Goal: Task Accomplishment & Management: Manage account settings

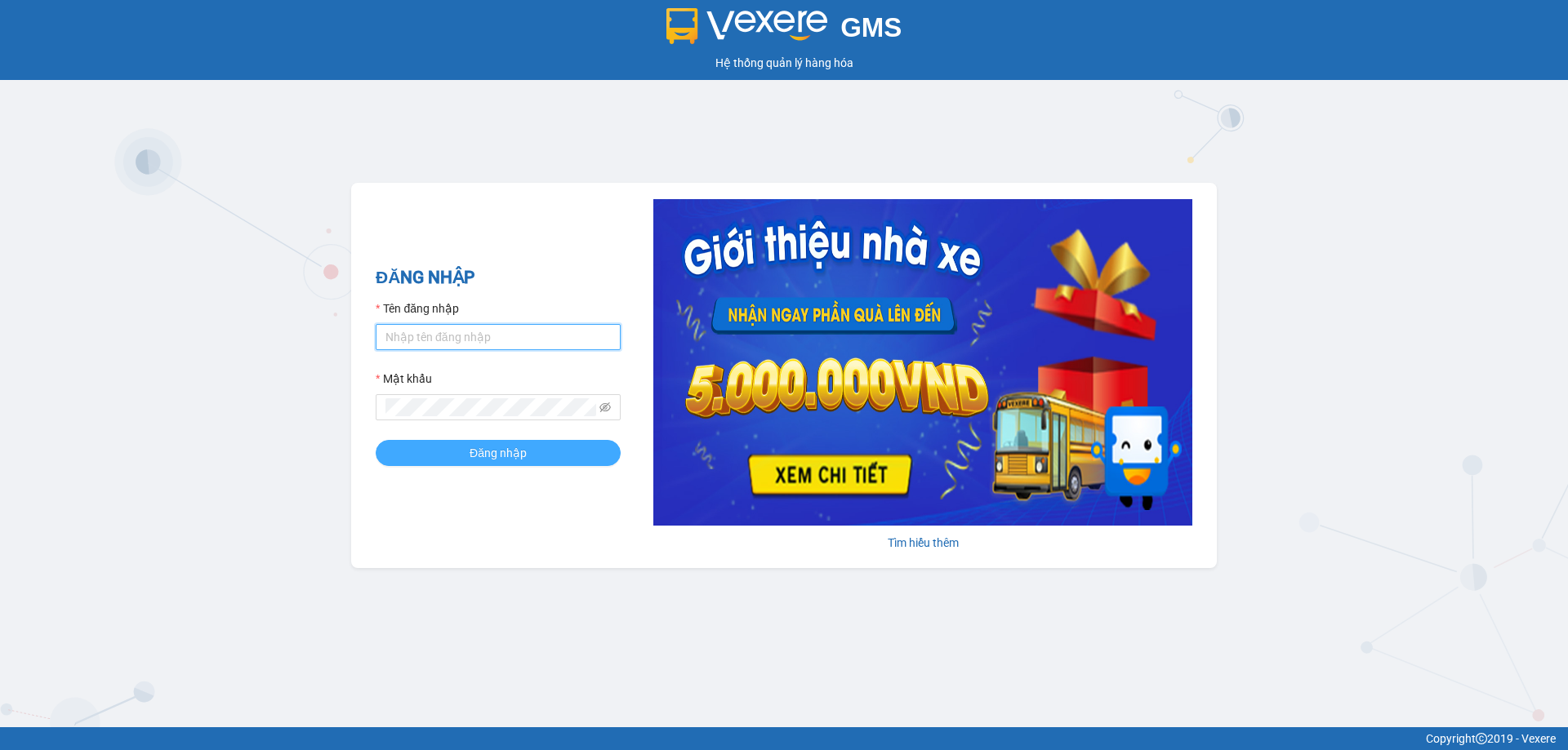
type input "hienhl.ct"
click at [470, 444] on span "Đăng nhập" at bounding box center [497, 453] width 57 height 18
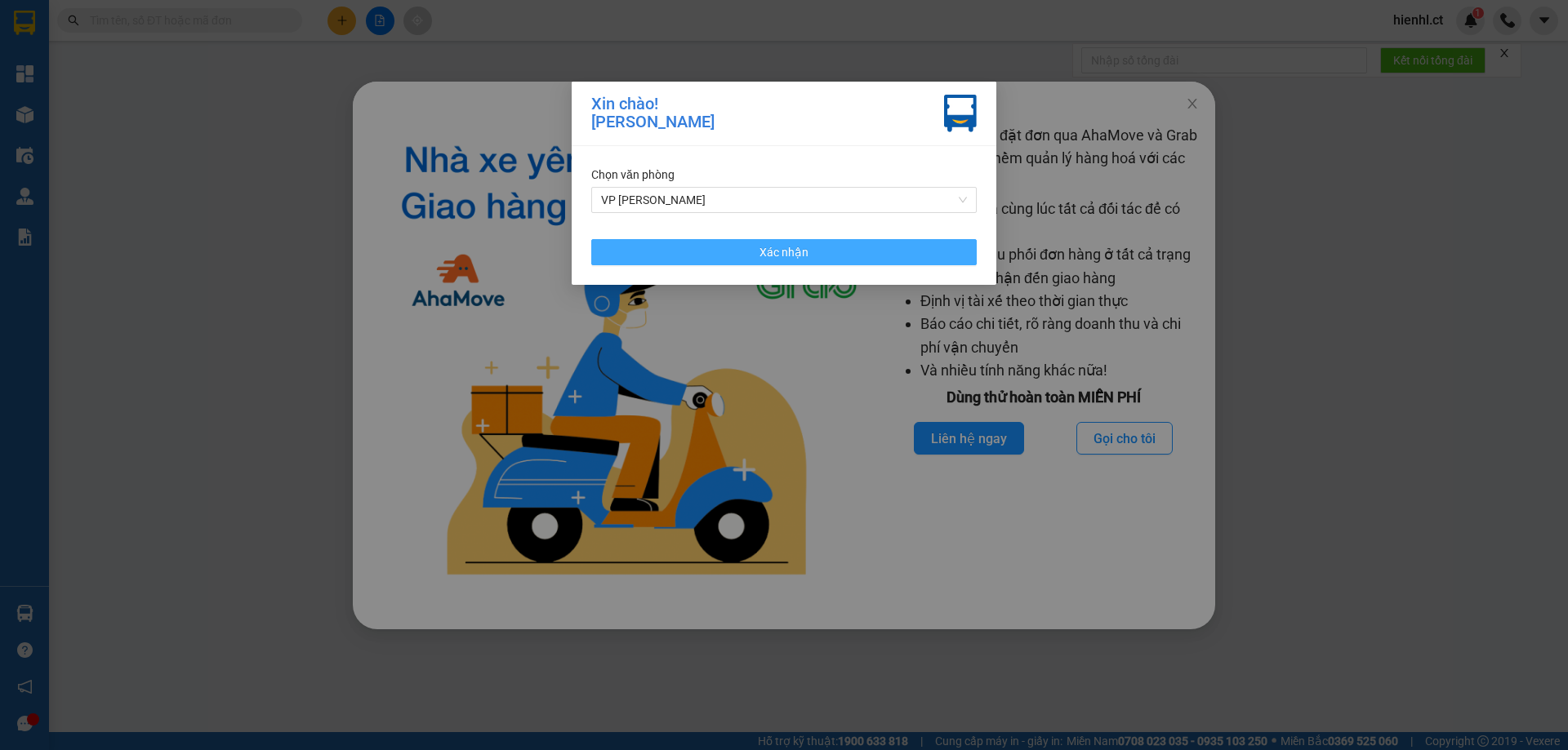
click at [809, 252] on button "Xác nhận" at bounding box center [783, 252] width 386 height 26
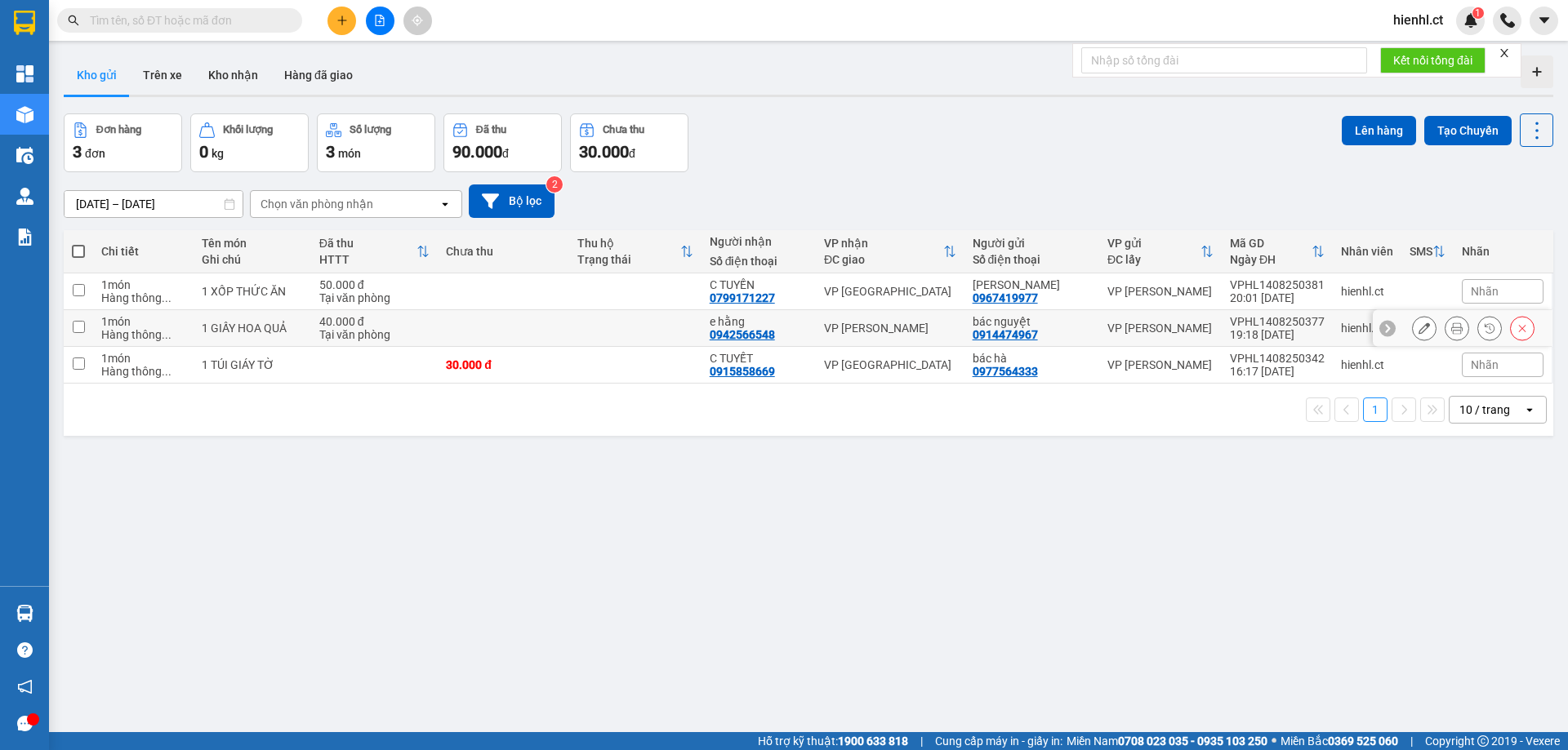
click at [77, 325] on input "checkbox" at bounding box center [79, 327] width 12 height 12
checkbox input "true"
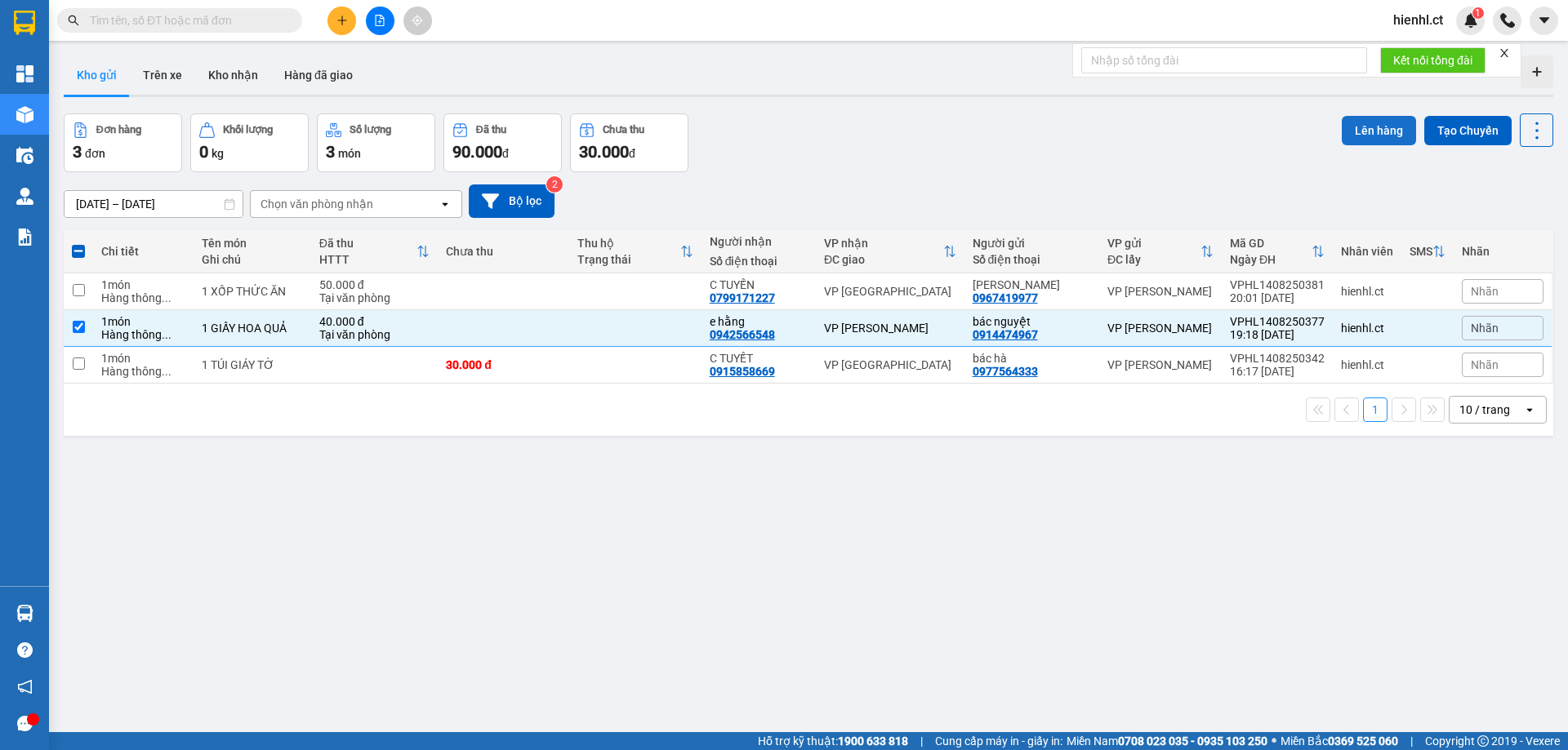
click at [1360, 129] on button "Lên hàng" at bounding box center [1379, 130] width 75 height 30
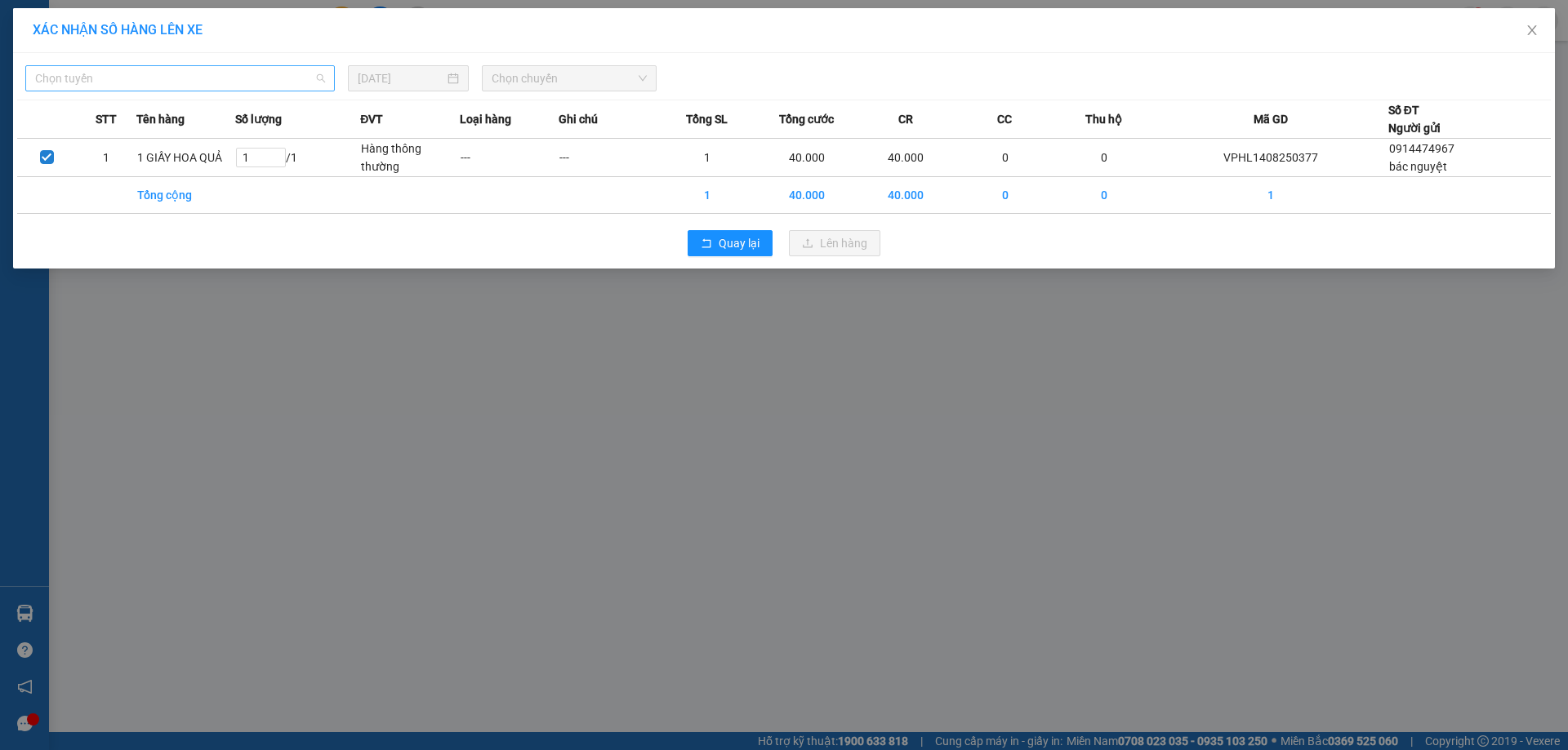
click at [183, 79] on span "Chọn tuyến" at bounding box center [179, 78] width 290 height 25
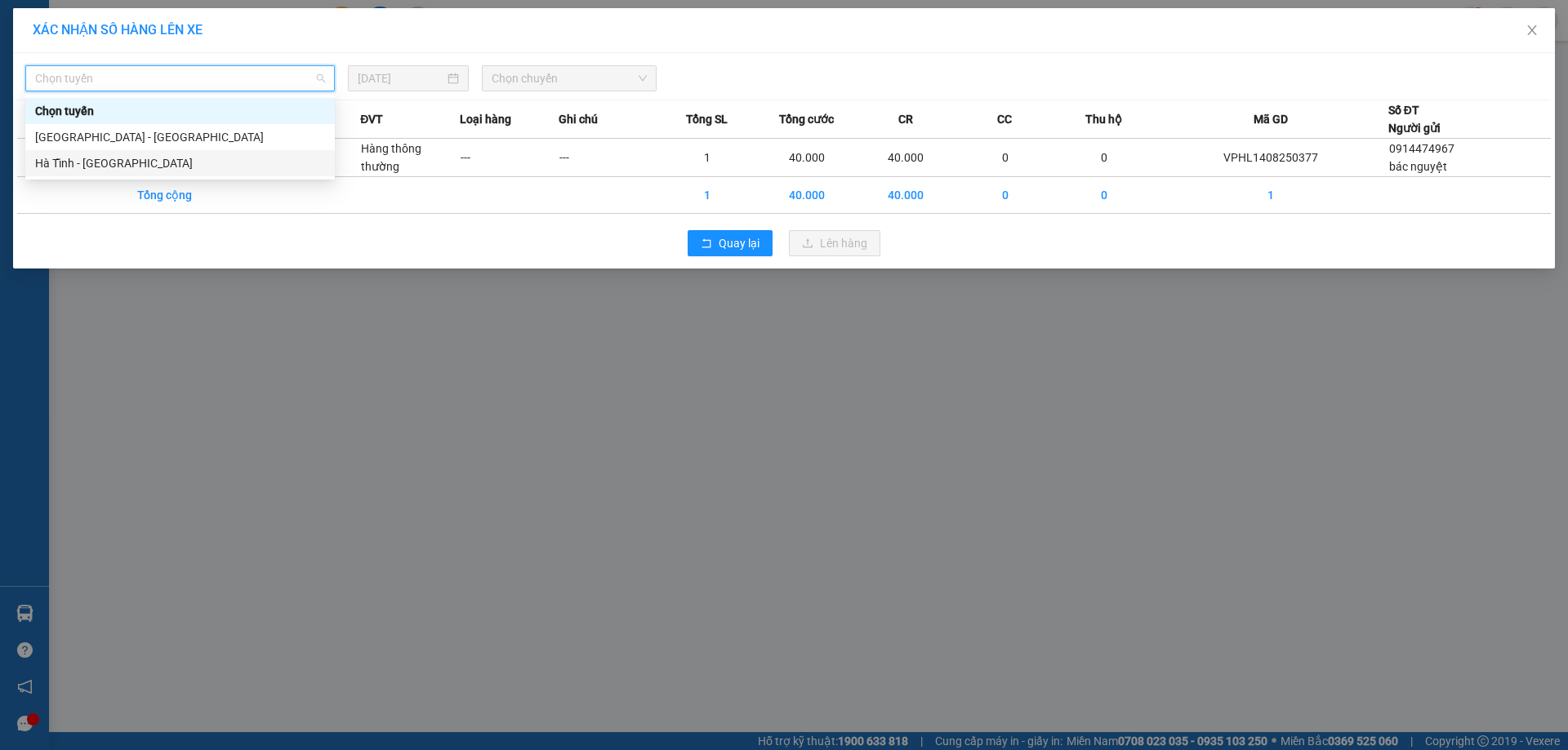
click at [160, 158] on div "Hà Tĩnh - [GEOGRAPHIC_DATA]" at bounding box center [179, 163] width 290 height 18
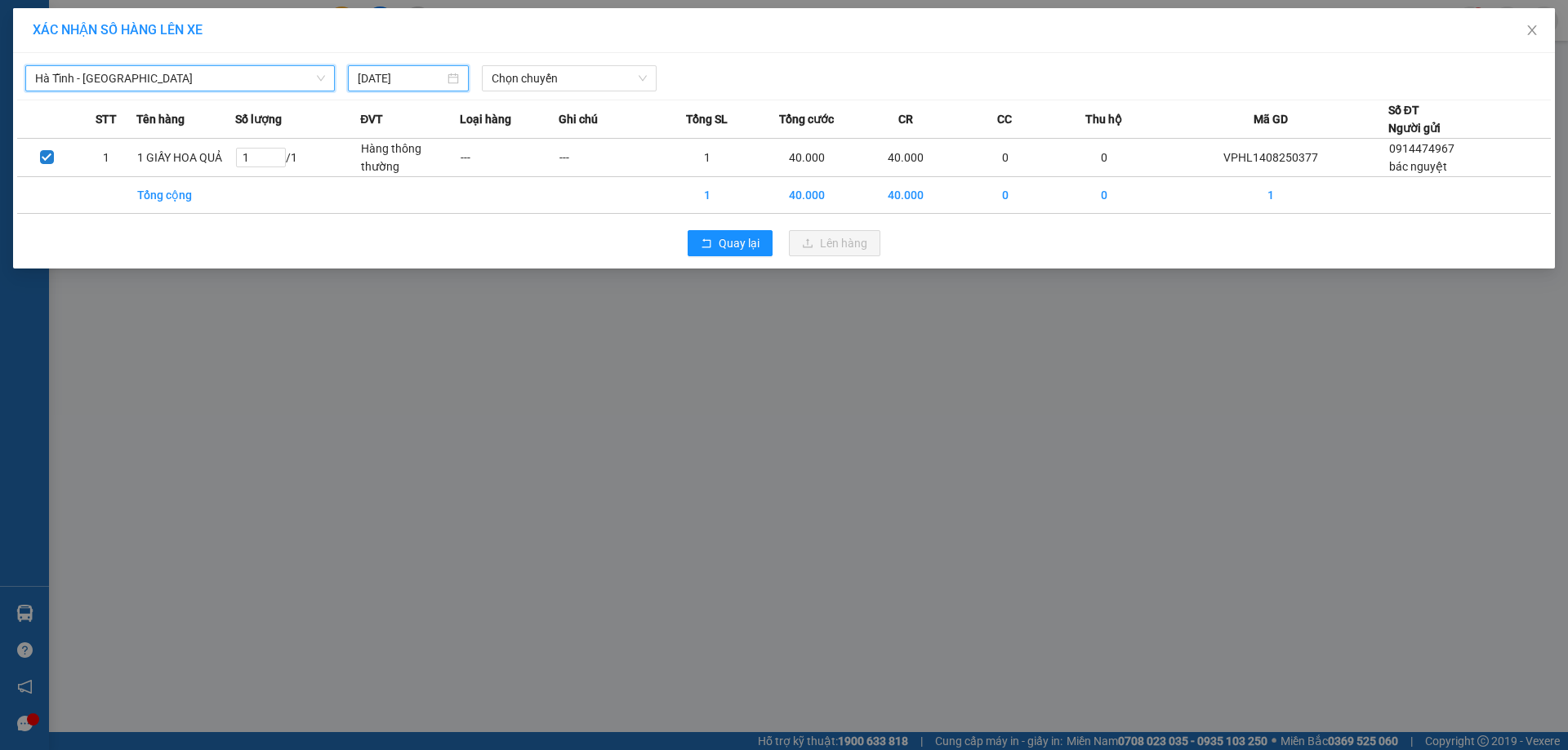
click at [409, 70] on input "[DATE]" at bounding box center [400, 79] width 87 height 18
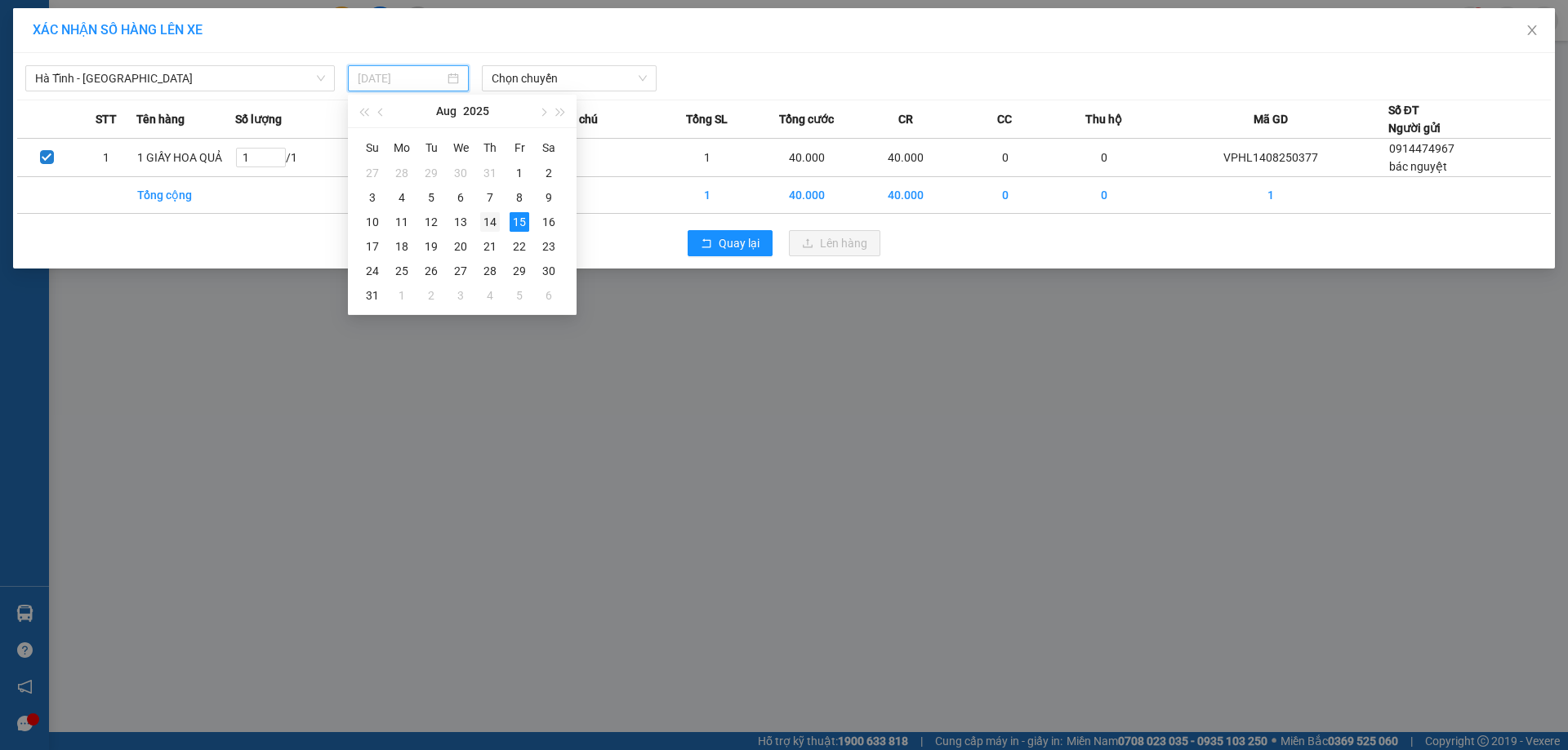
click at [491, 214] on div "14" at bounding box center [490, 222] width 20 height 20
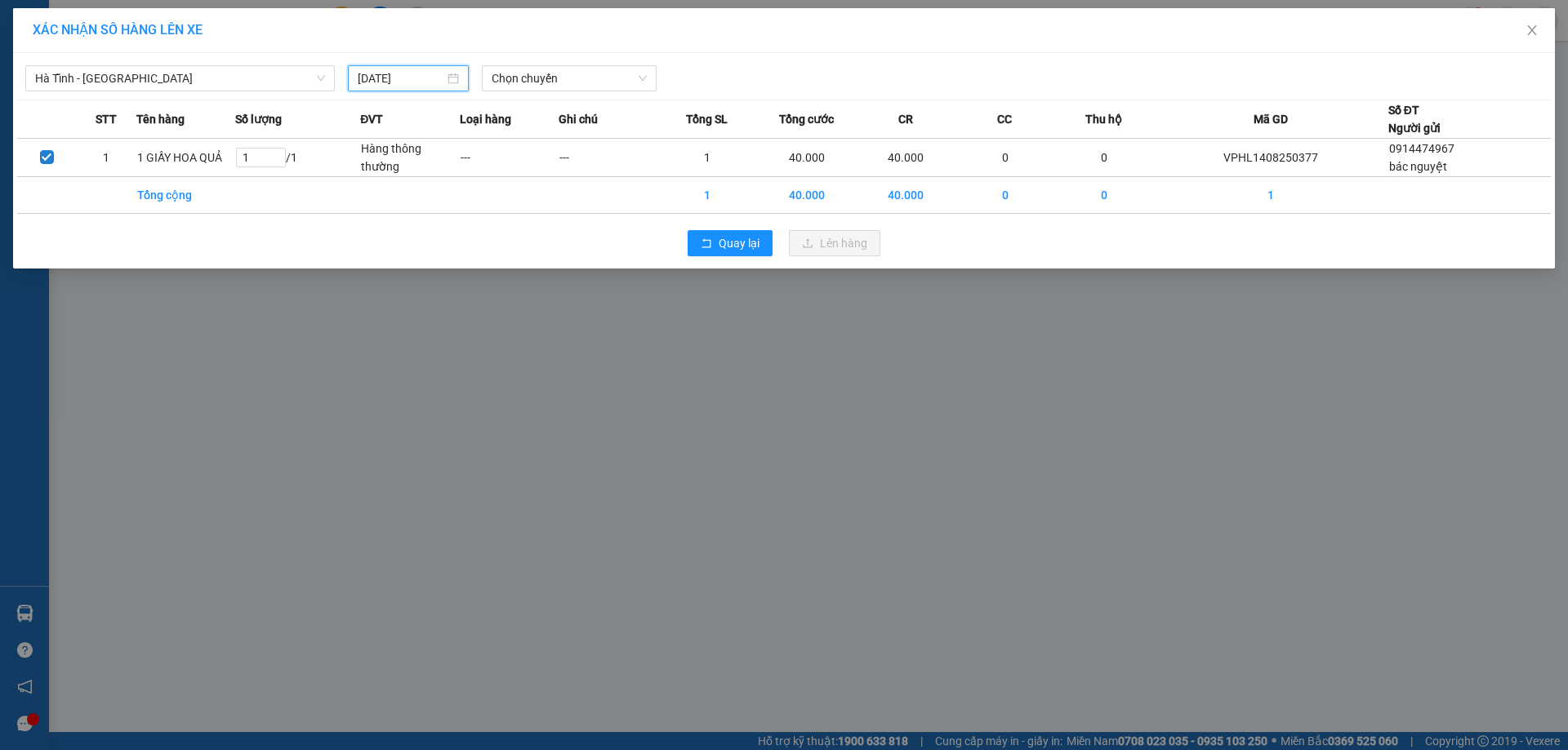
type input "[DATE]"
click at [541, 77] on span "Chọn chuyến" at bounding box center [569, 78] width 155 height 25
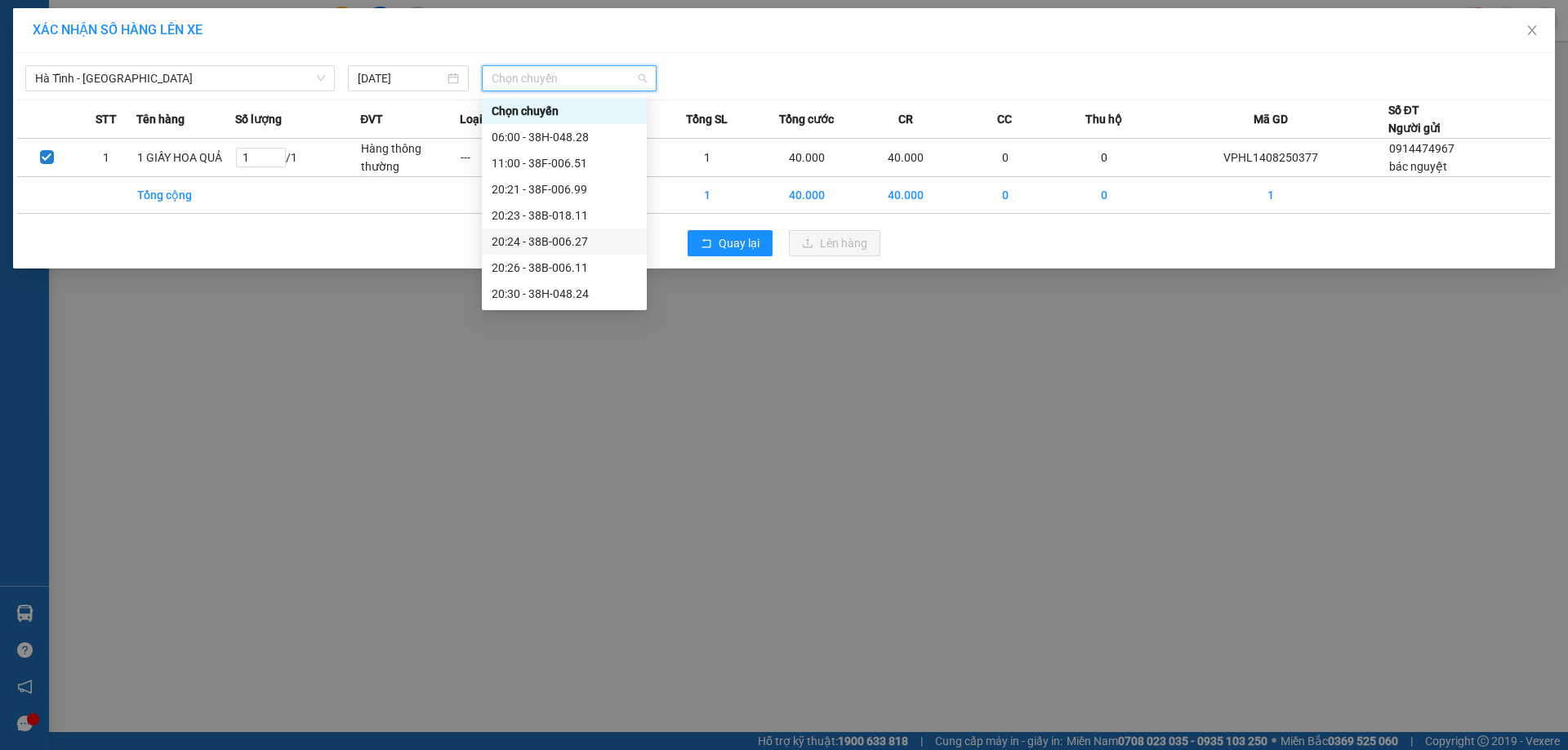
click at [583, 244] on div "20:24 - 38B-006.27" at bounding box center [564, 242] width 145 height 18
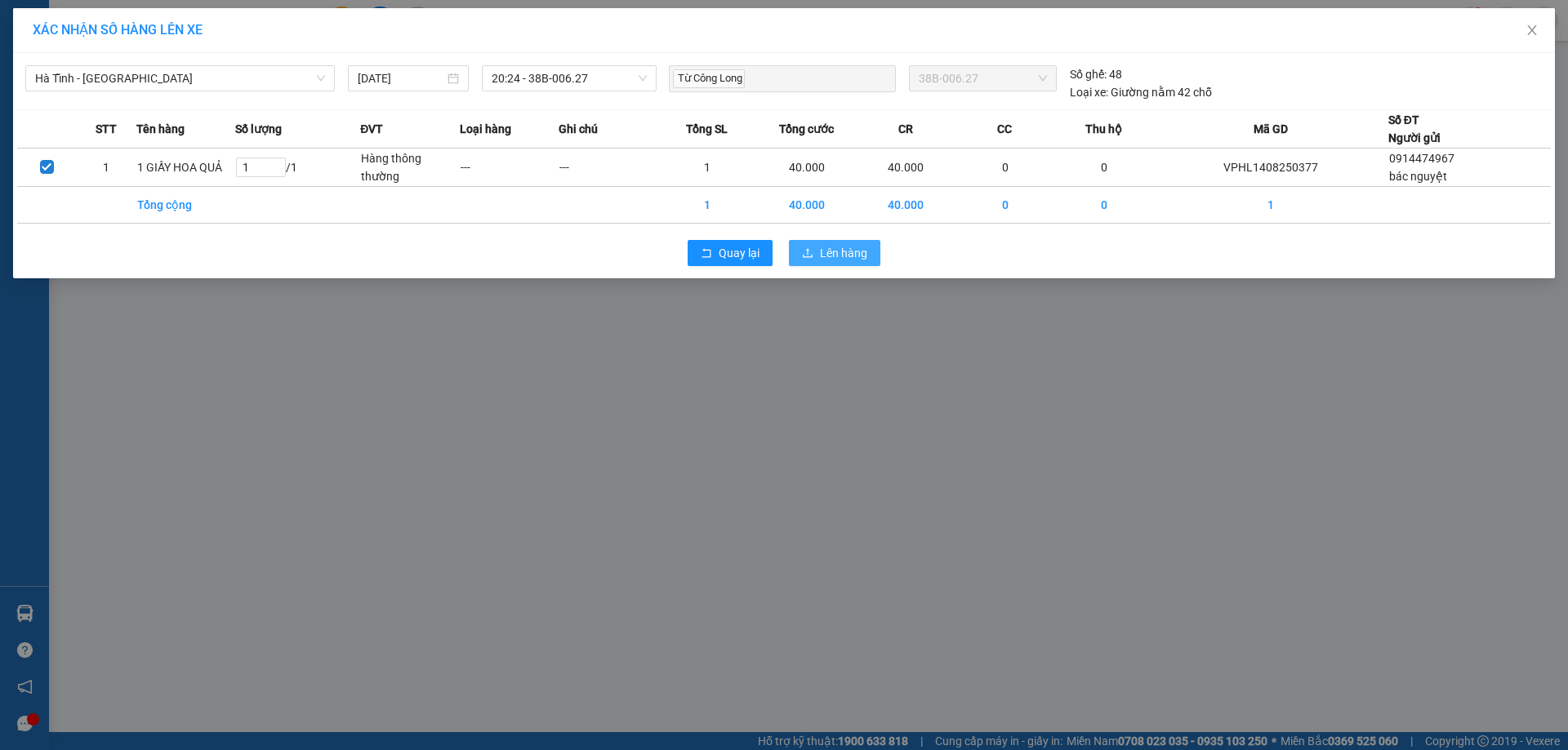
click at [823, 249] on span "Lên hàng" at bounding box center [844, 253] width 48 height 18
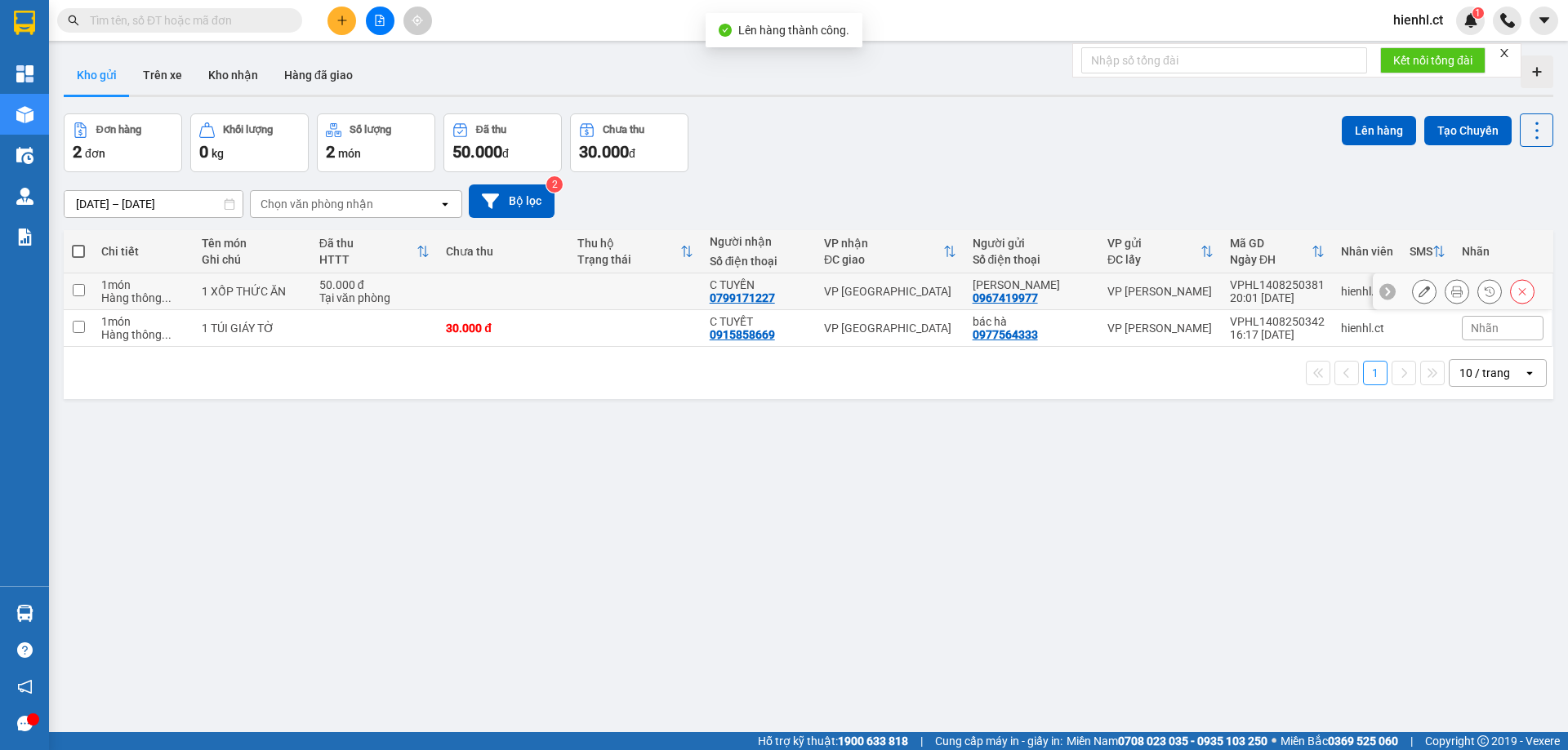
click at [71, 288] on td at bounding box center [79, 292] width 30 height 37
checkbox input "true"
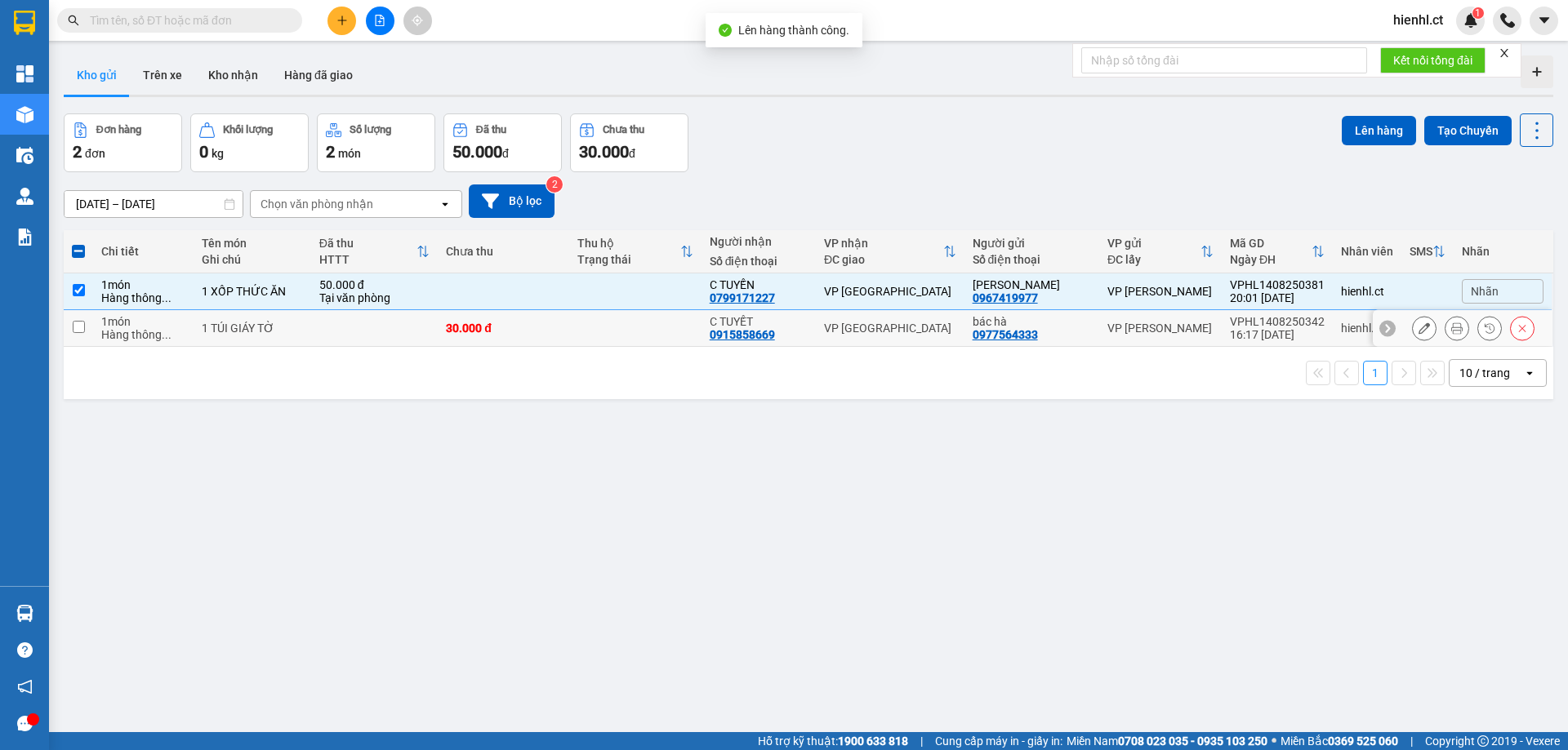
click at [75, 327] on input "checkbox" at bounding box center [79, 327] width 12 height 12
checkbox input "true"
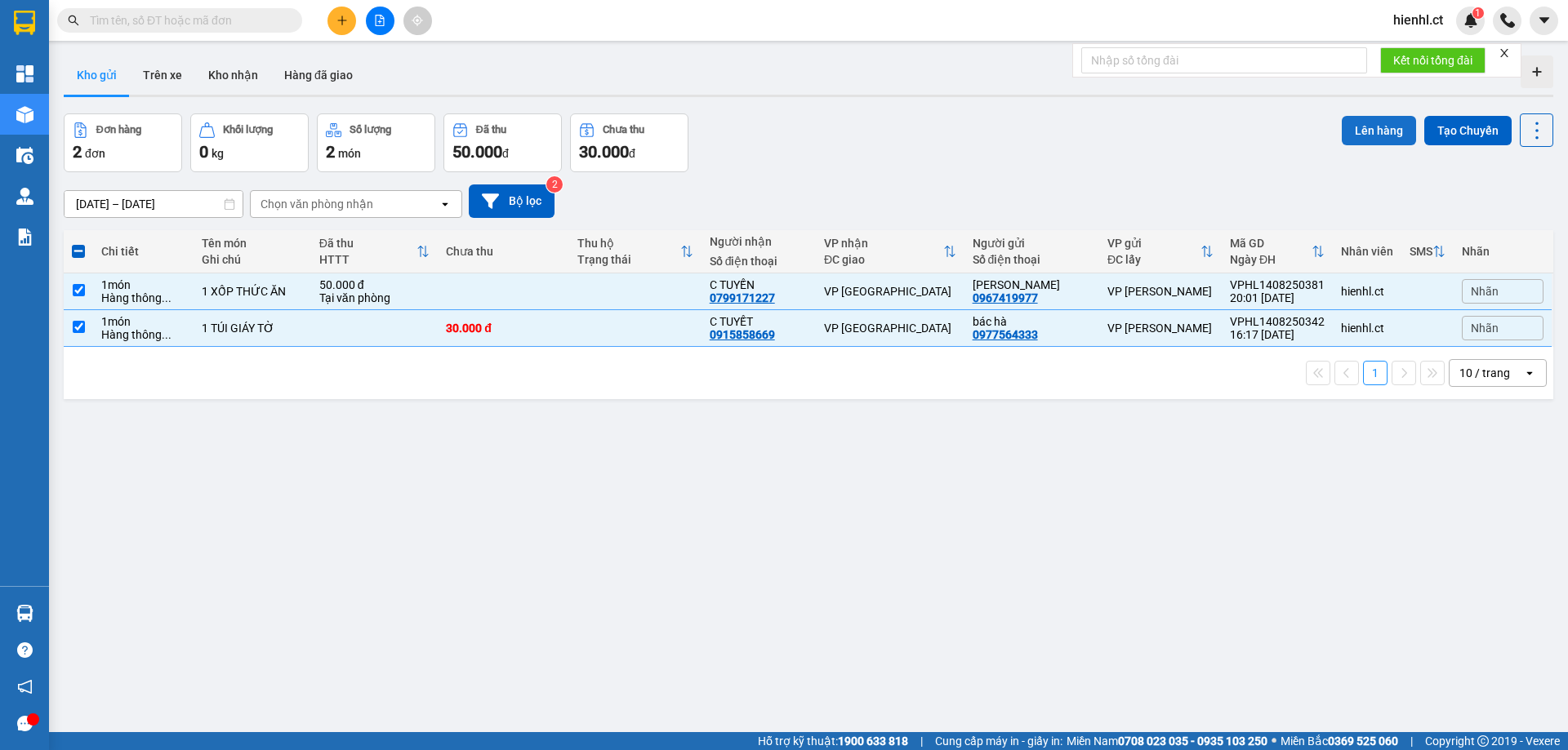
click at [1378, 130] on button "Lên hàng" at bounding box center [1379, 130] width 75 height 30
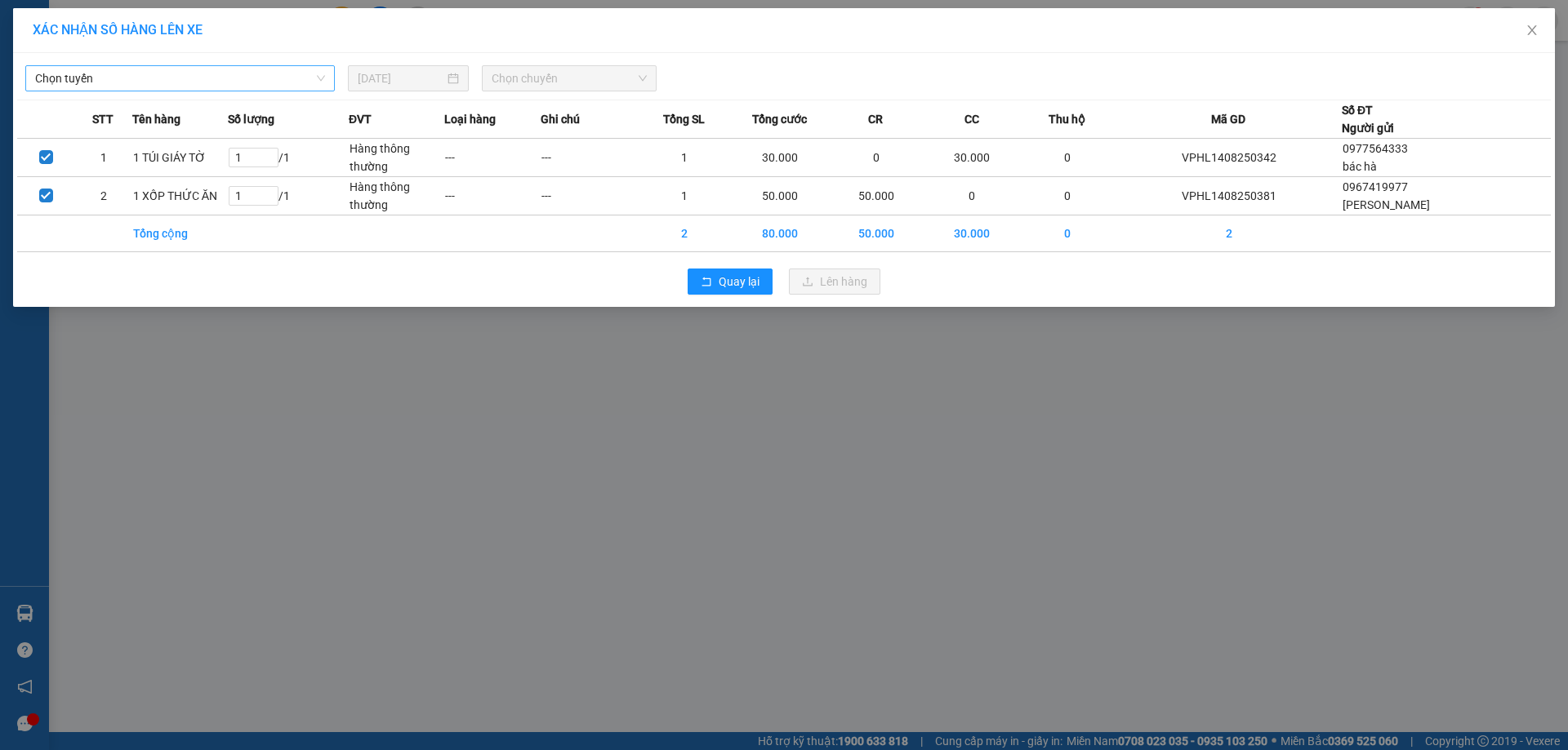
click at [93, 81] on span "Chọn tuyến" at bounding box center [179, 78] width 290 height 25
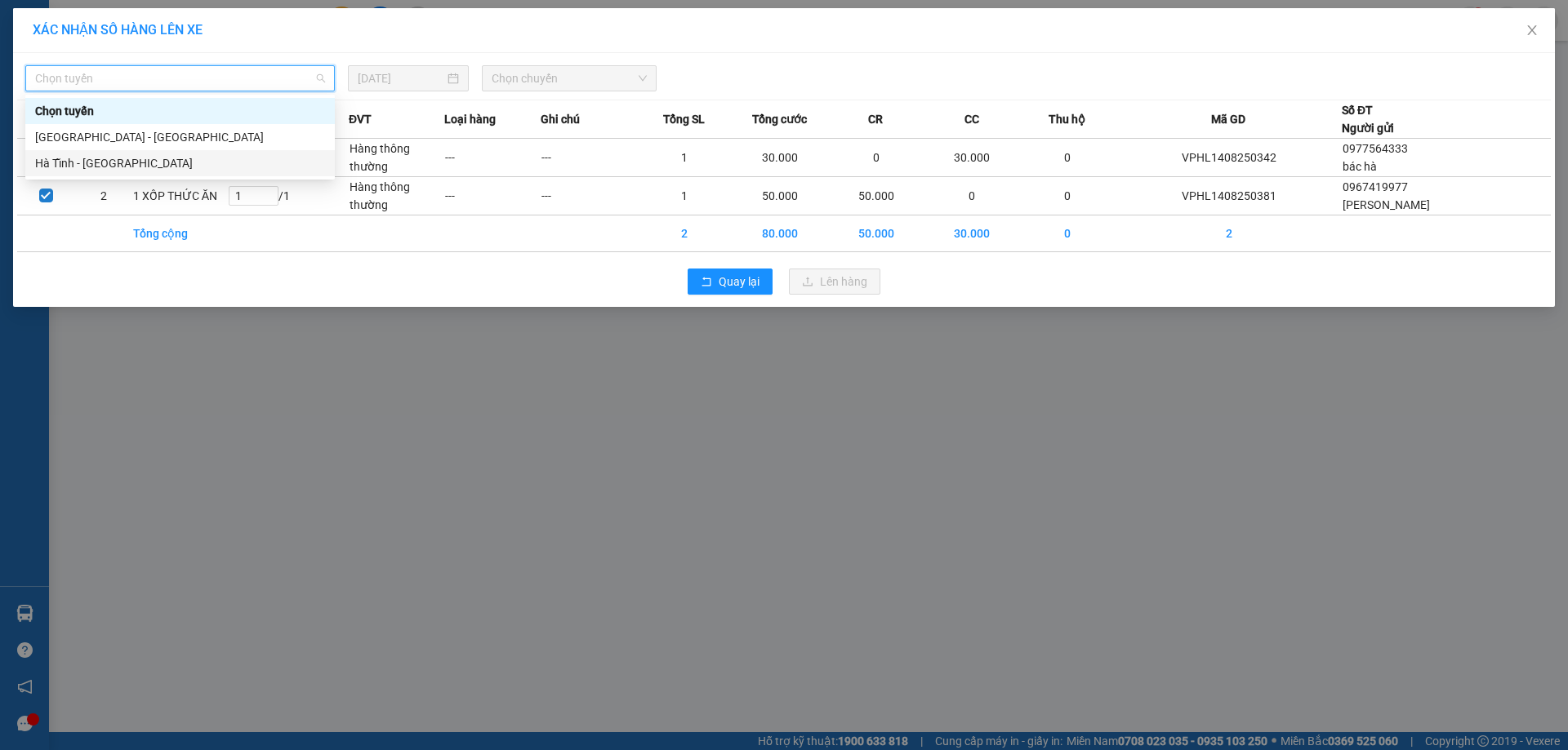
click at [98, 158] on div "Hà Tĩnh - Hà Nội" at bounding box center [179, 163] width 290 height 18
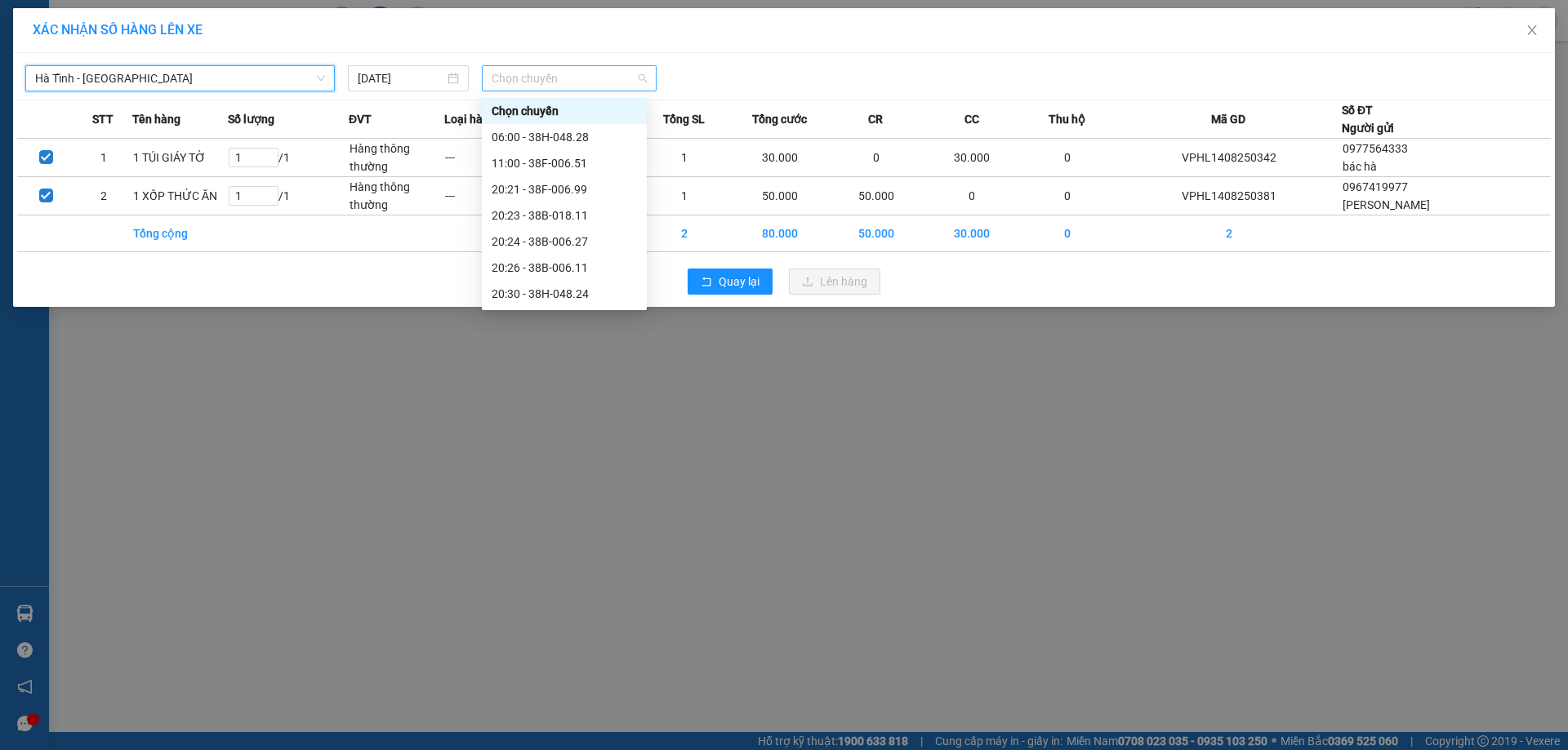
click at [554, 88] on span "Chọn chuyến" at bounding box center [569, 78] width 155 height 25
click at [563, 262] on div "20:26 - 38B-006.11" at bounding box center [564, 268] width 145 height 18
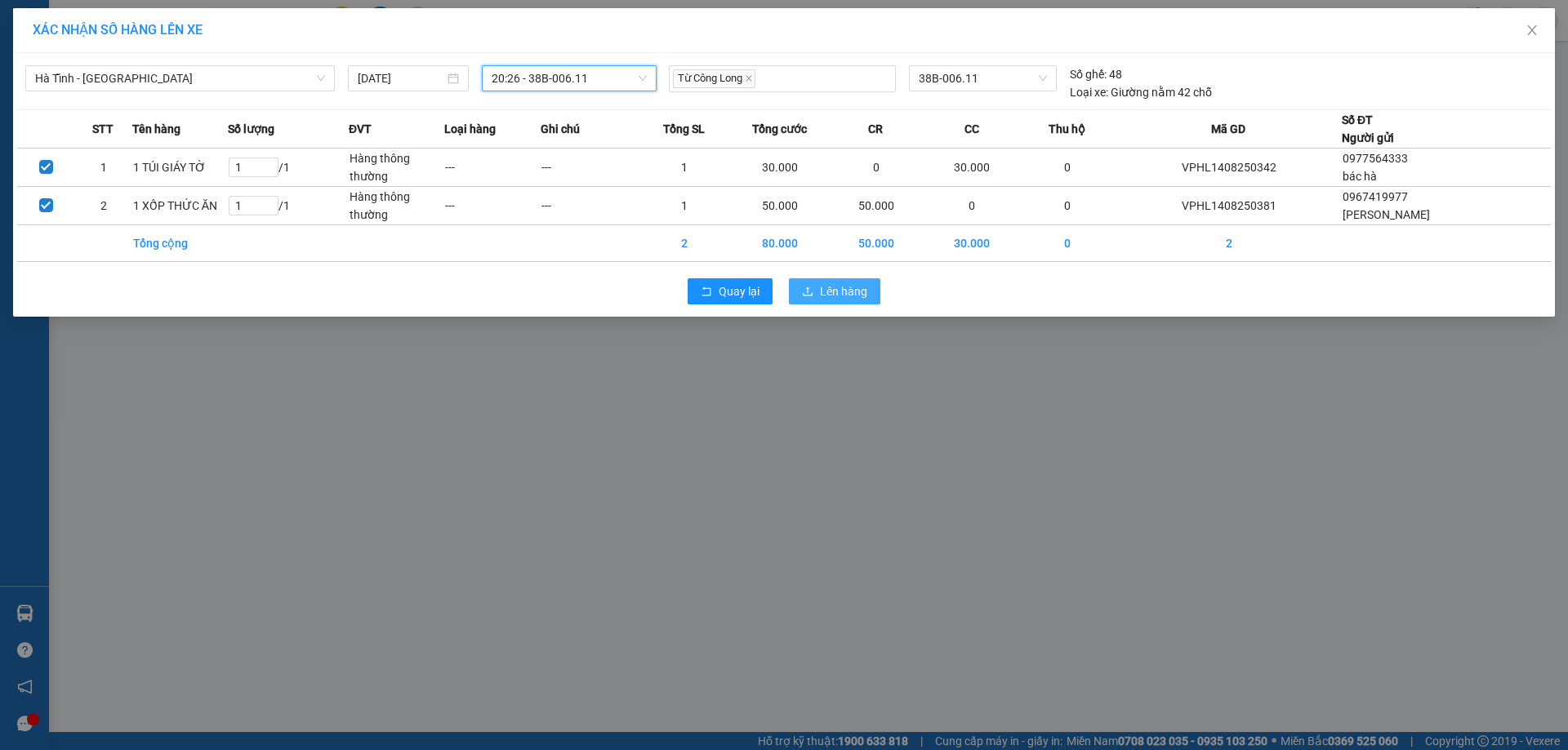
click at [839, 286] on span "Lên hàng" at bounding box center [844, 292] width 48 height 18
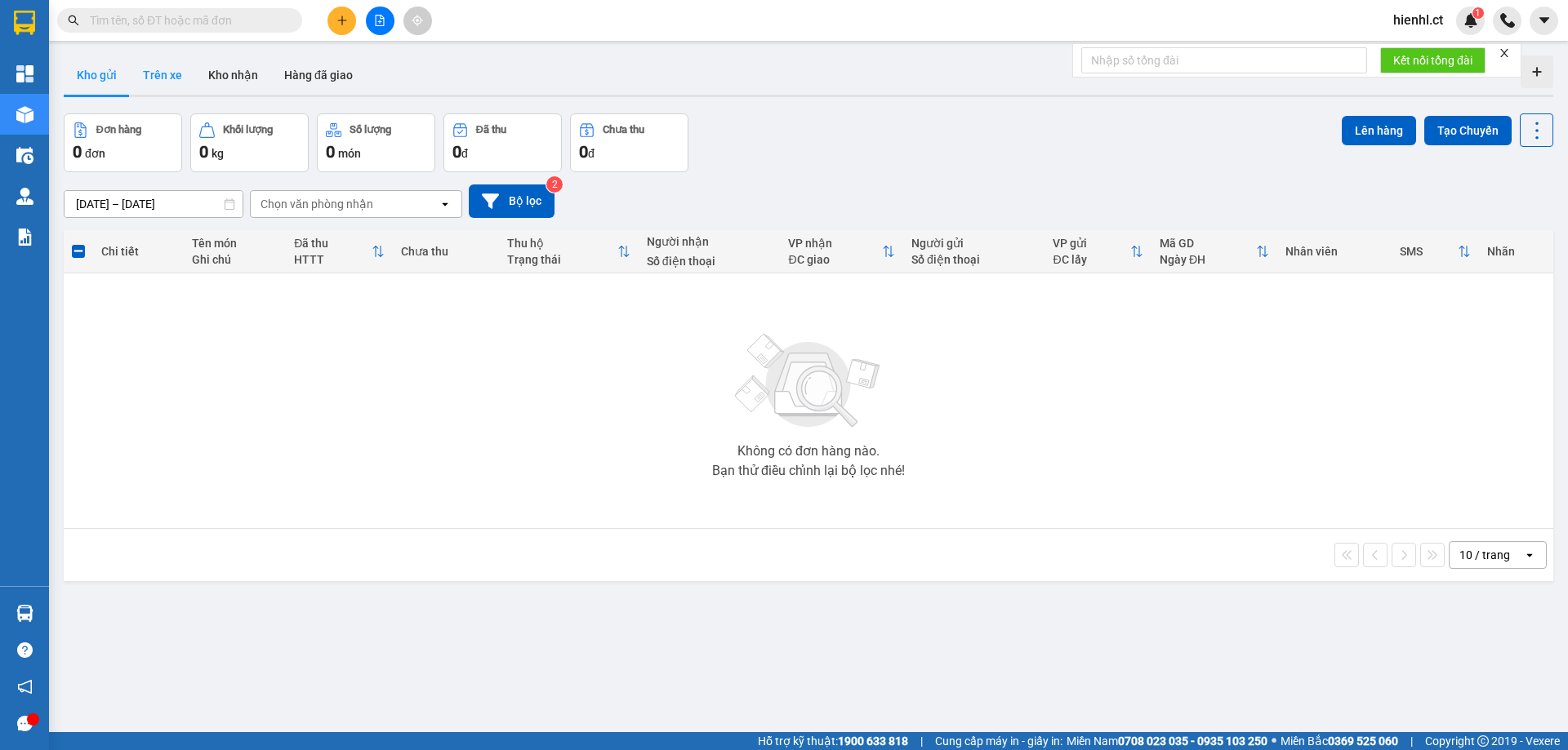
click at [156, 67] on button "Trên xe" at bounding box center [162, 75] width 66 height 39
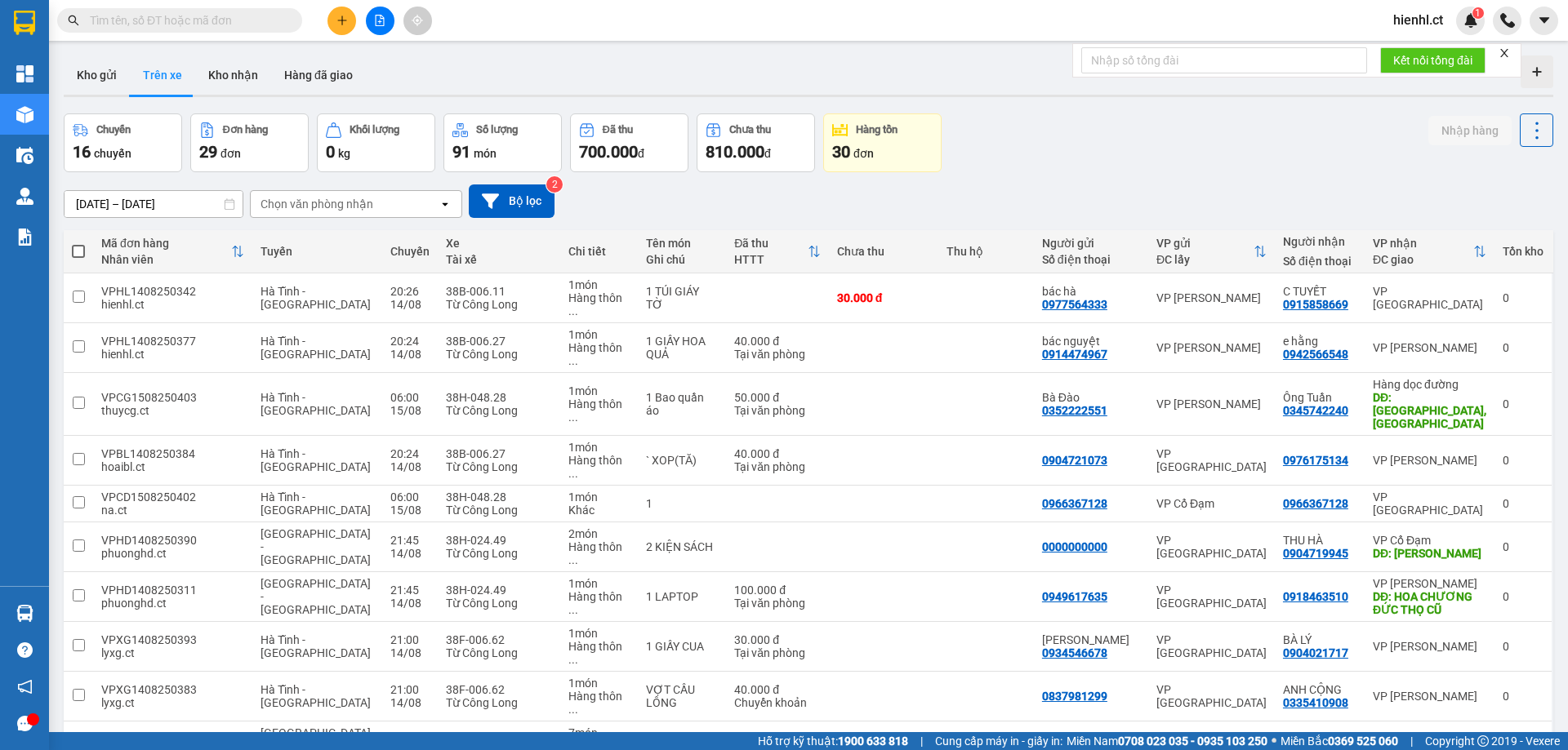
click at [116, 23] on input "text" at bounding box center [185, 20] width 192 height 18
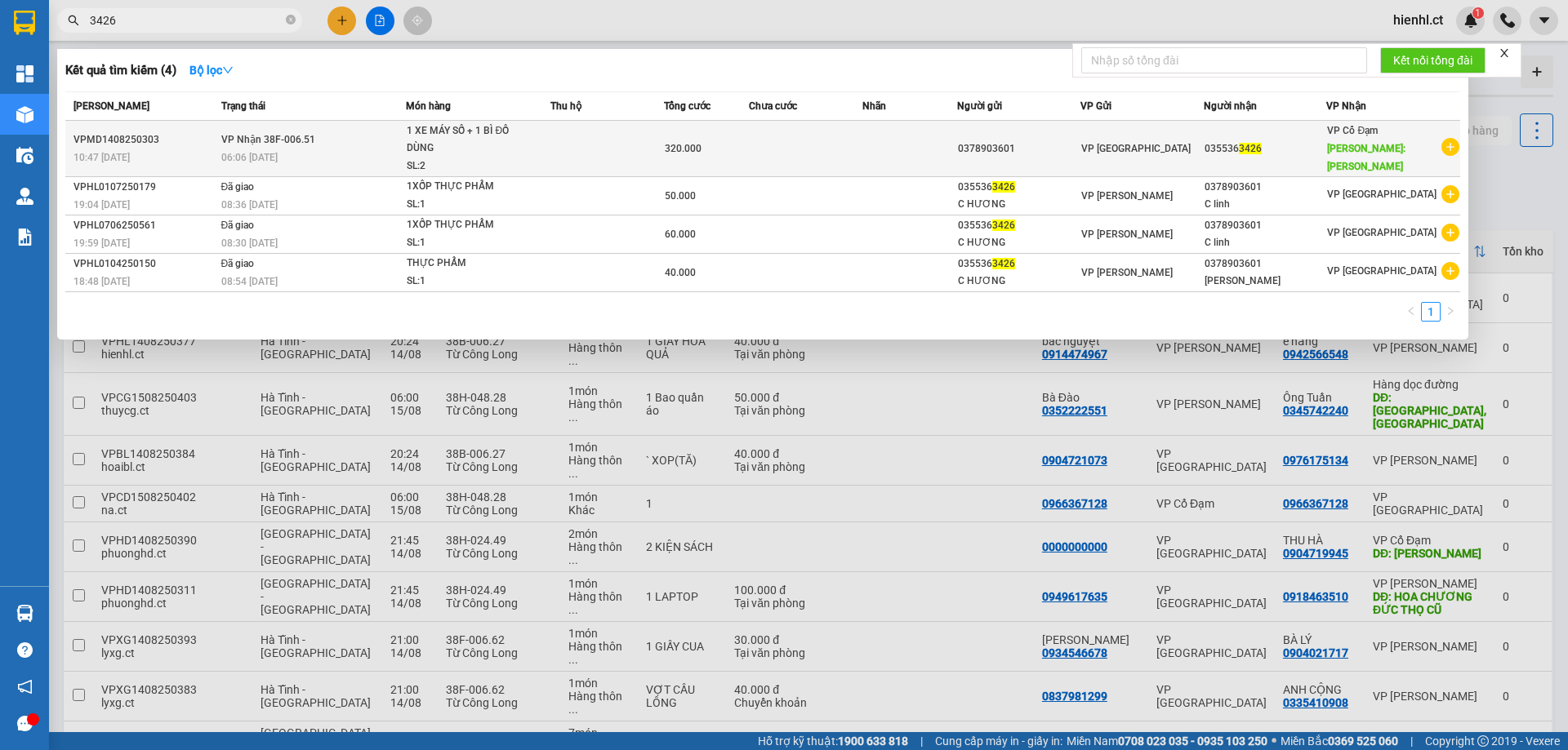
type input "3426"
click at [491, 144] on div "1 XE MÁY SỐ + 1 BÌ ĐỒ DÙNG" at bounding box center [467, 139] width 123 height 35
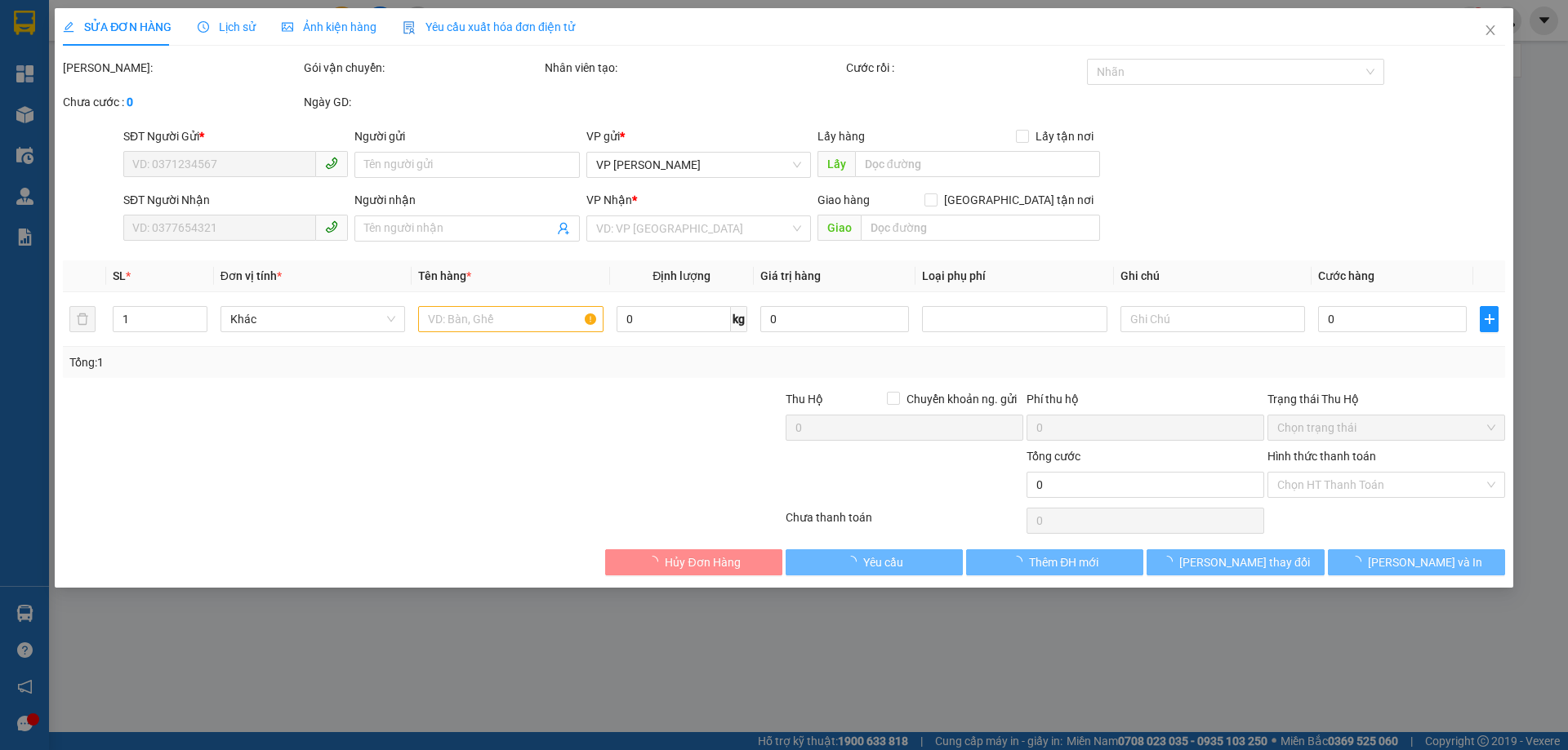
type input "0378903601"
type input "0355363426"
type input "HỒNG LĨNH"
type input "320.000"
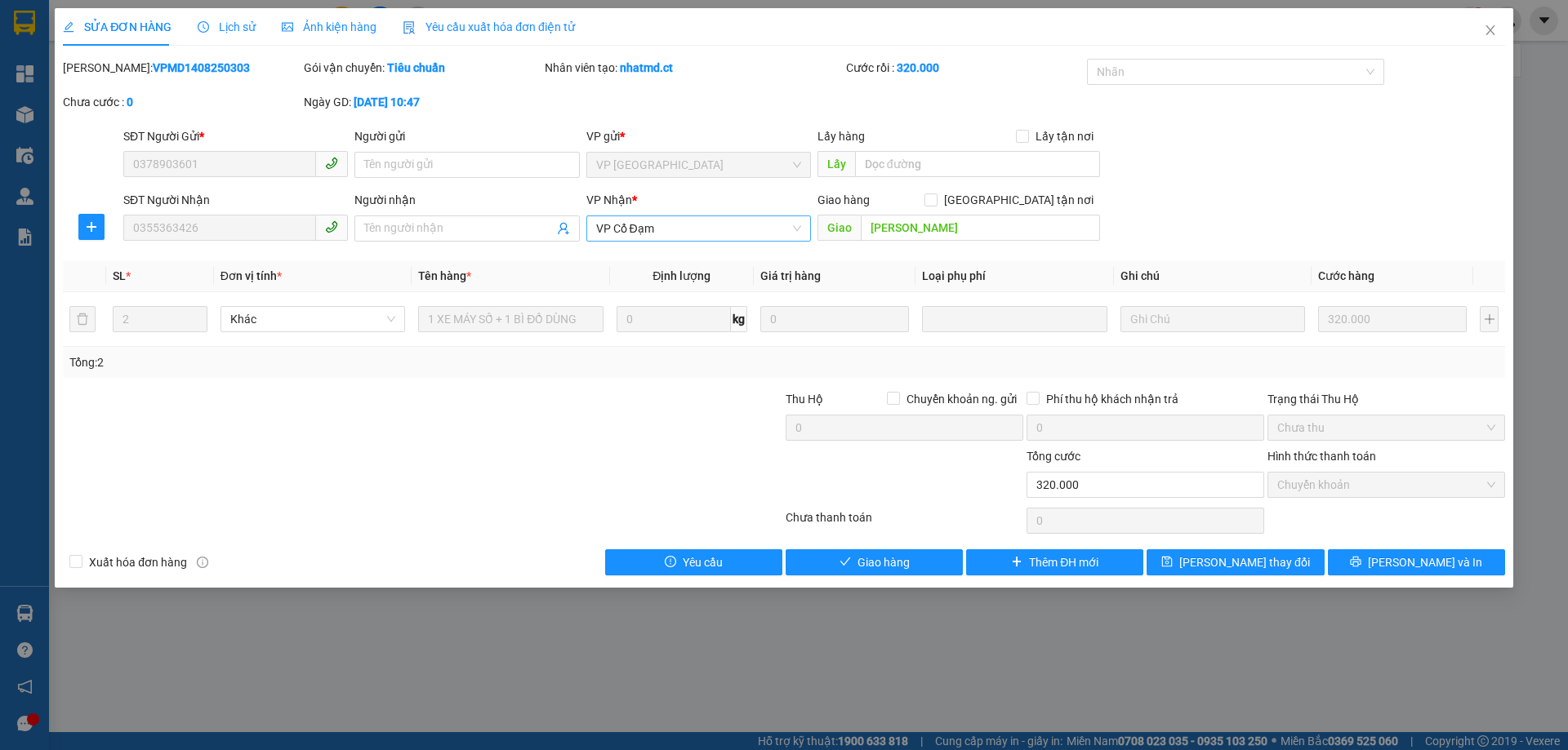
click at [796, 228] on span "VP Cổ Đạm" at bounding box center [698, 228] width 205 height 25
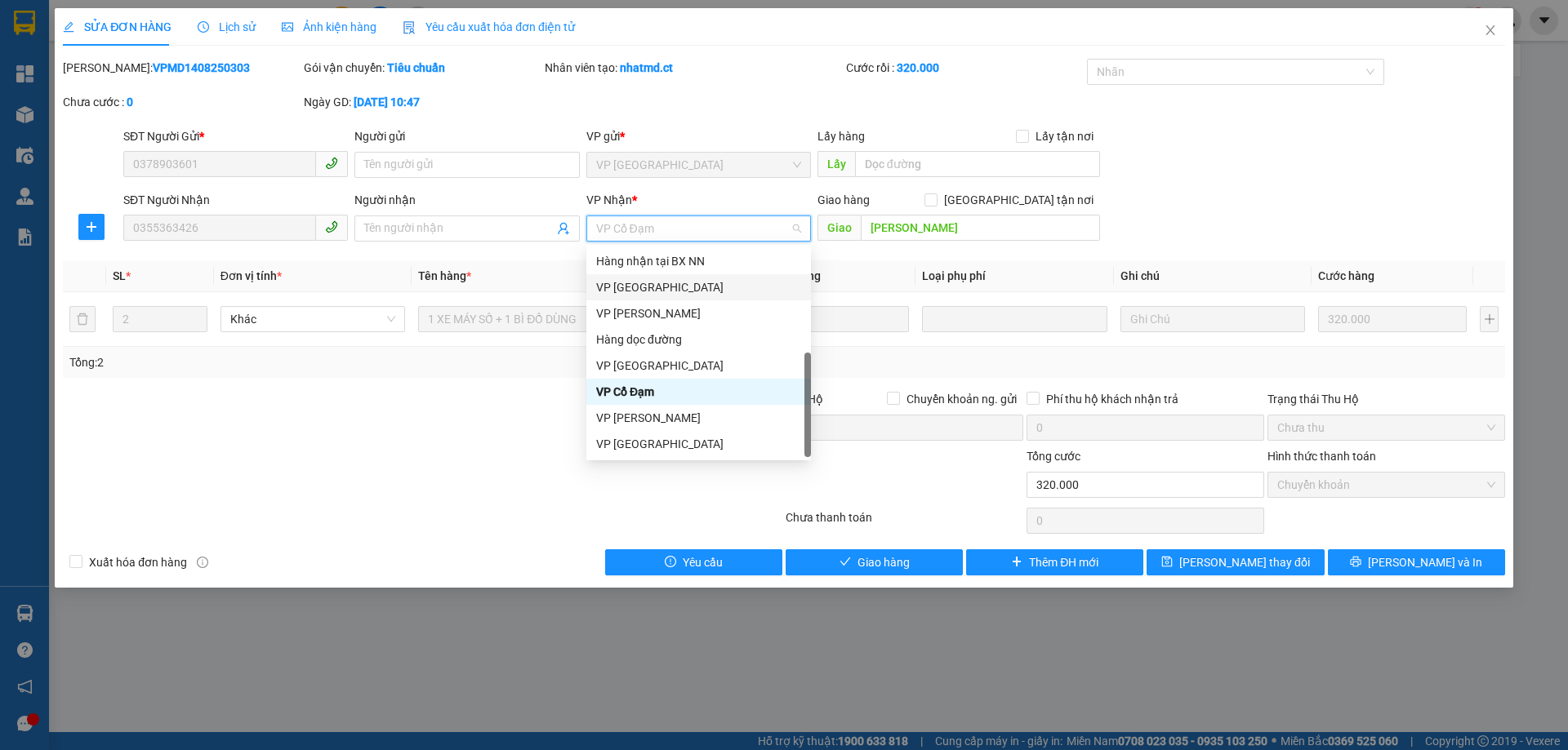
scroll to position [52, 0]
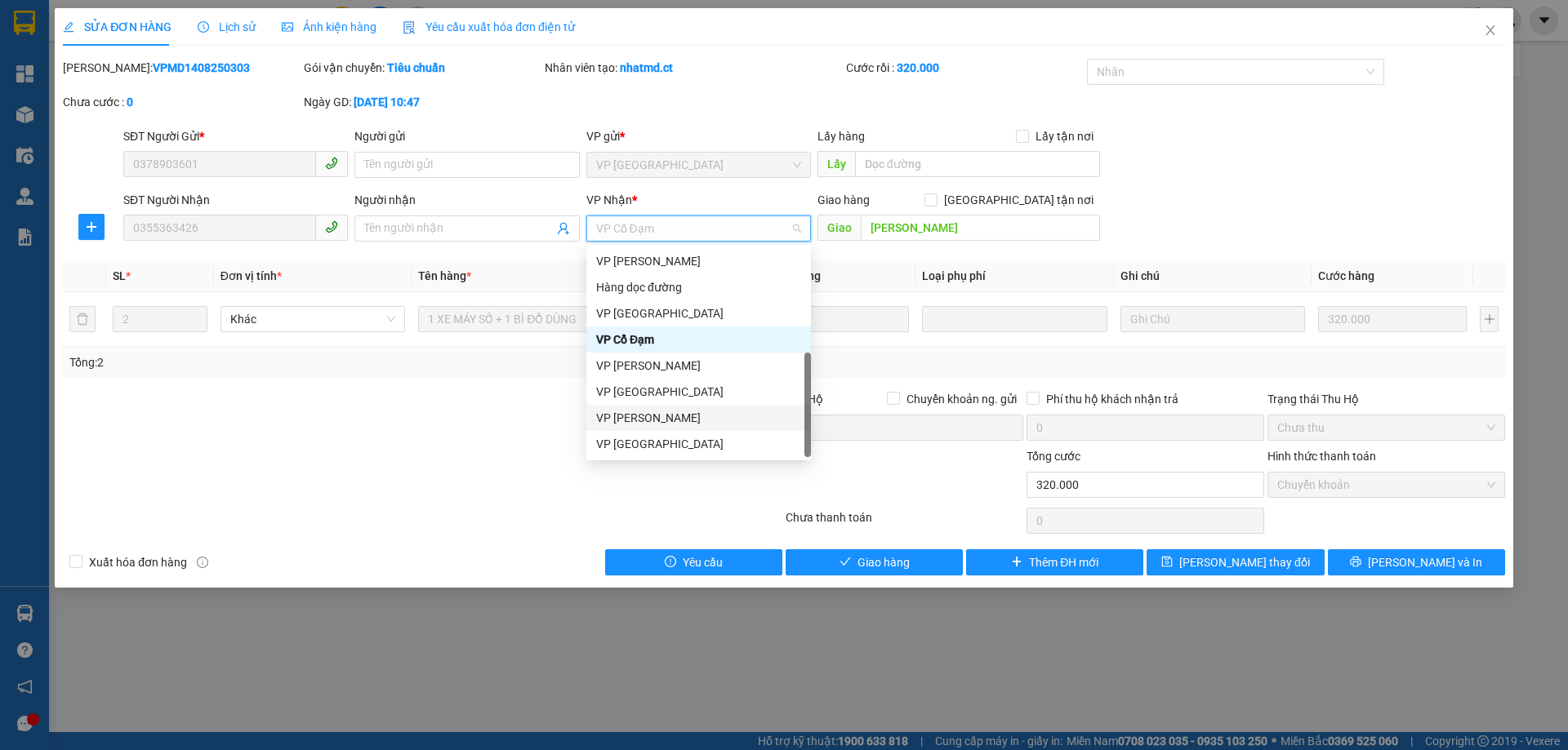
click at [658, 409] on div "VP [PERSON_NAME]" at bounding box center [698, 418] width 205 height 18
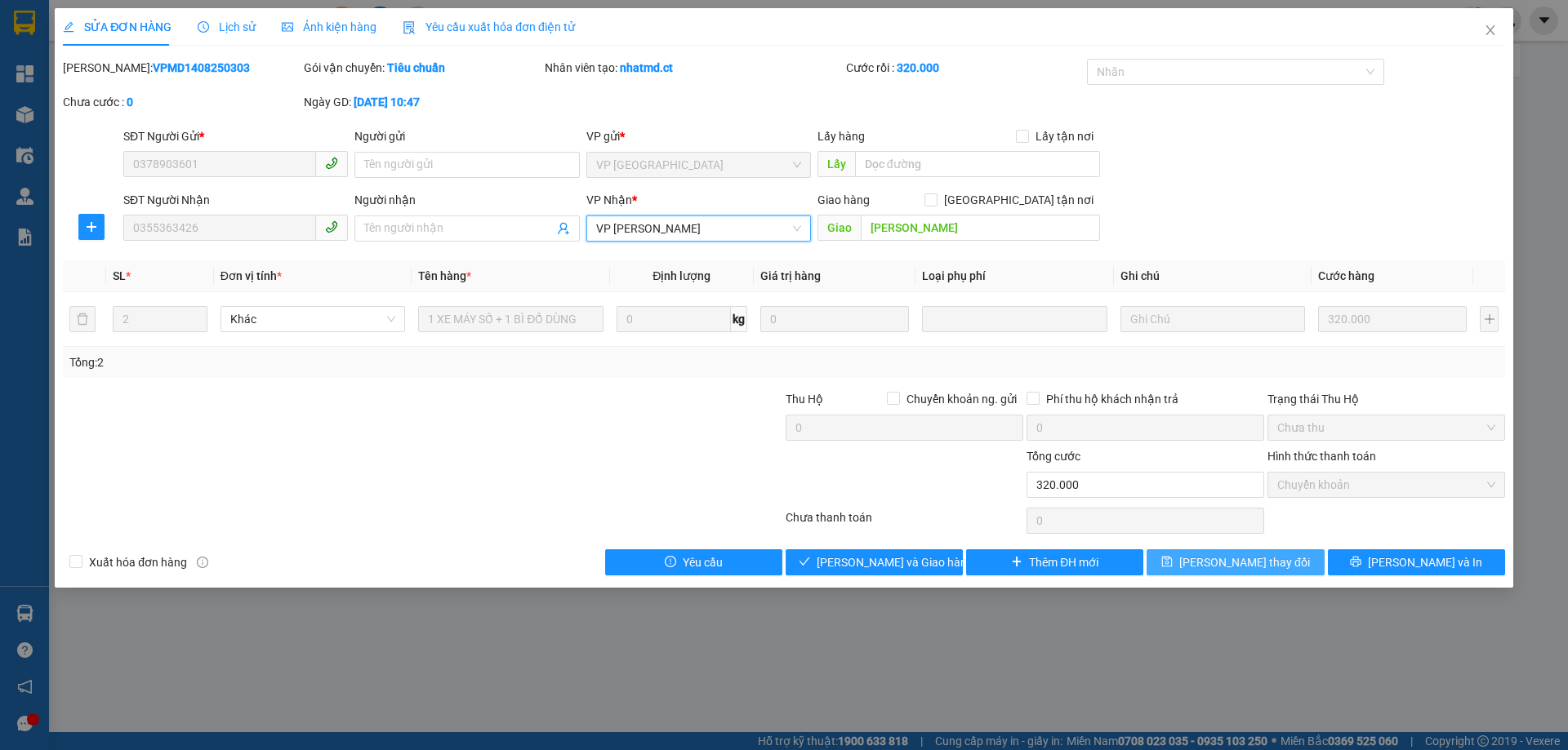
click at [1261, 563] on span "Lưu thay đổi" at bounding box center [1244, 563] width 131 height 18
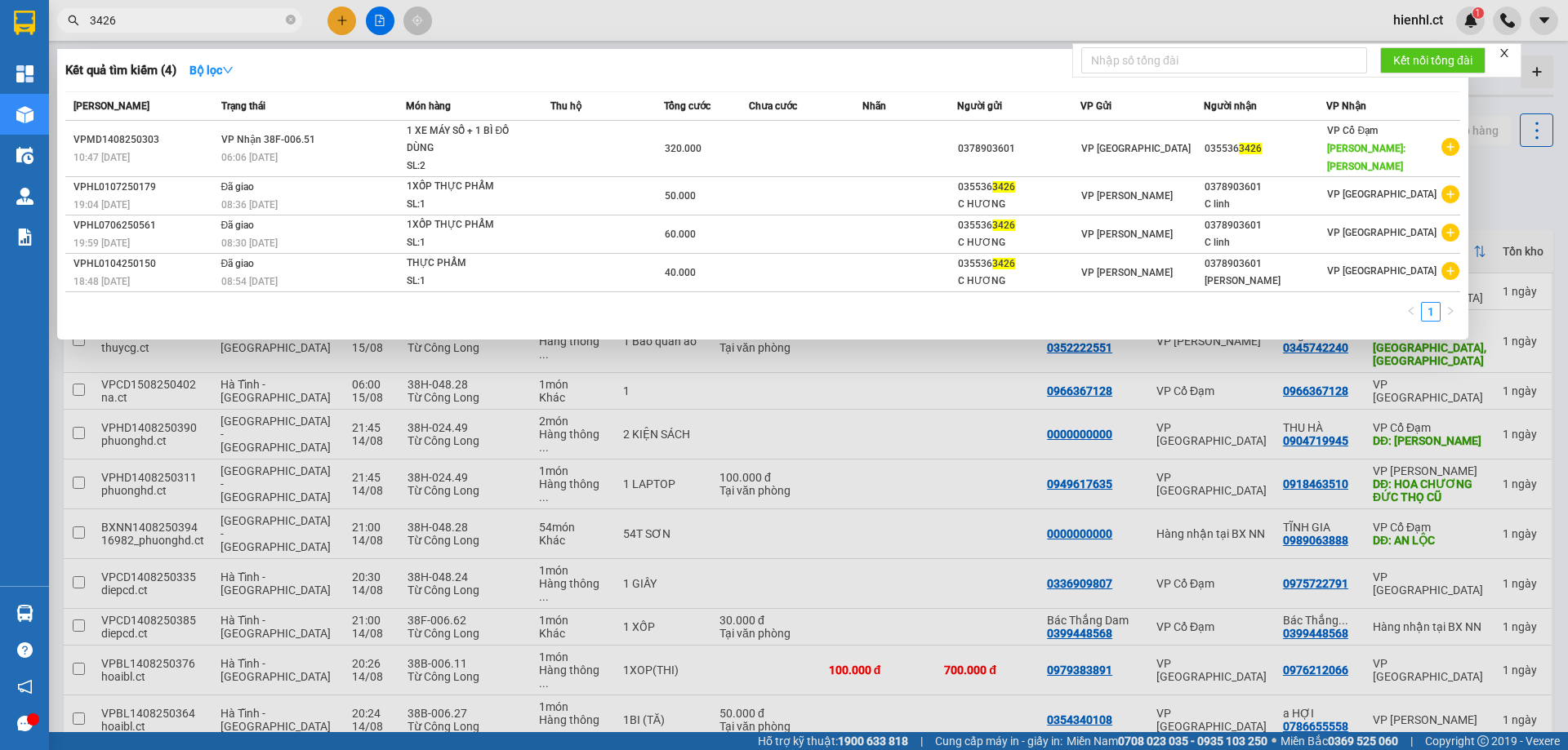
click at [219, 24] on input "3426" at bounding box center [185, 20] width 192 height 18
type input "3"
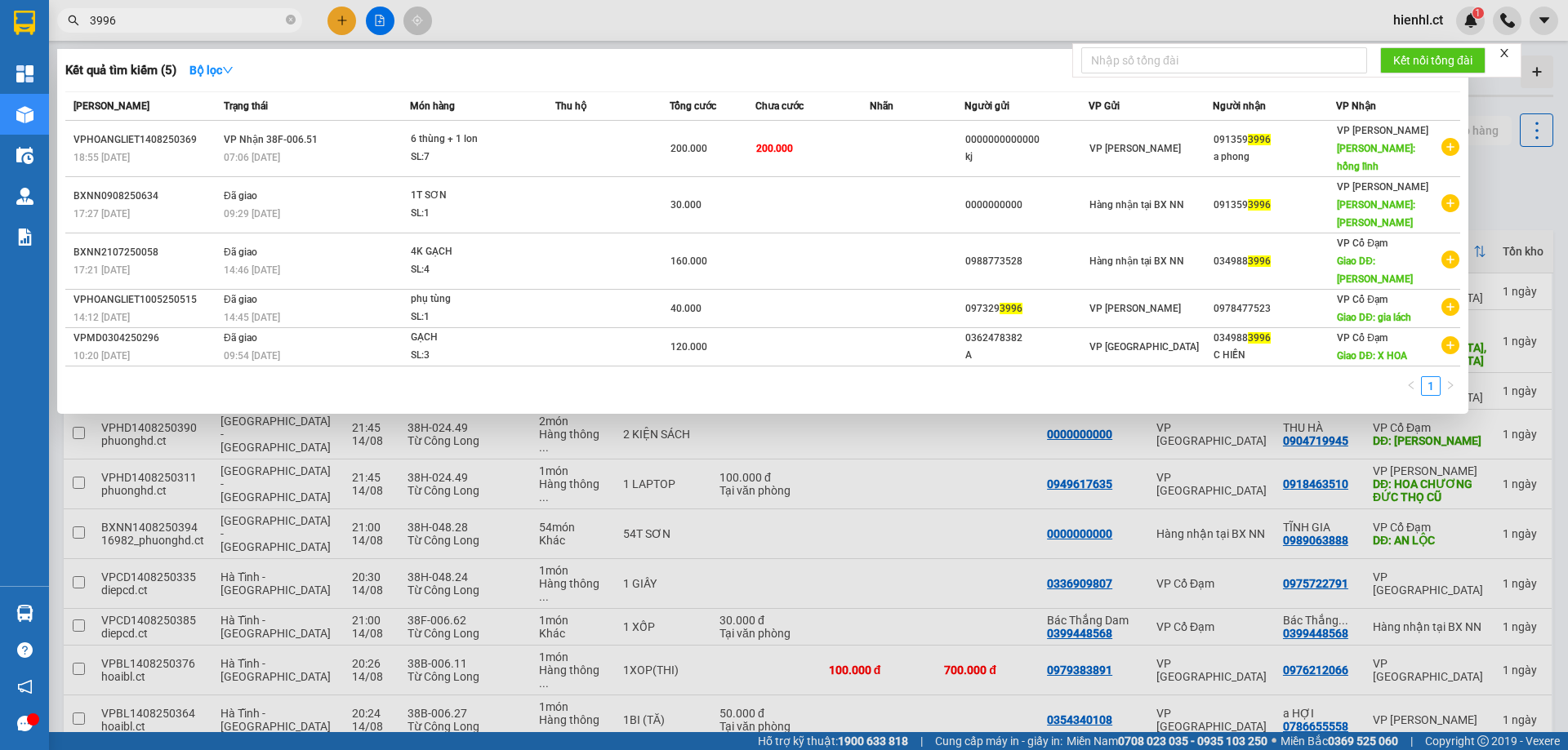
click at [465, 5] on div at bounding box center [784, 375] width 1568 height 750
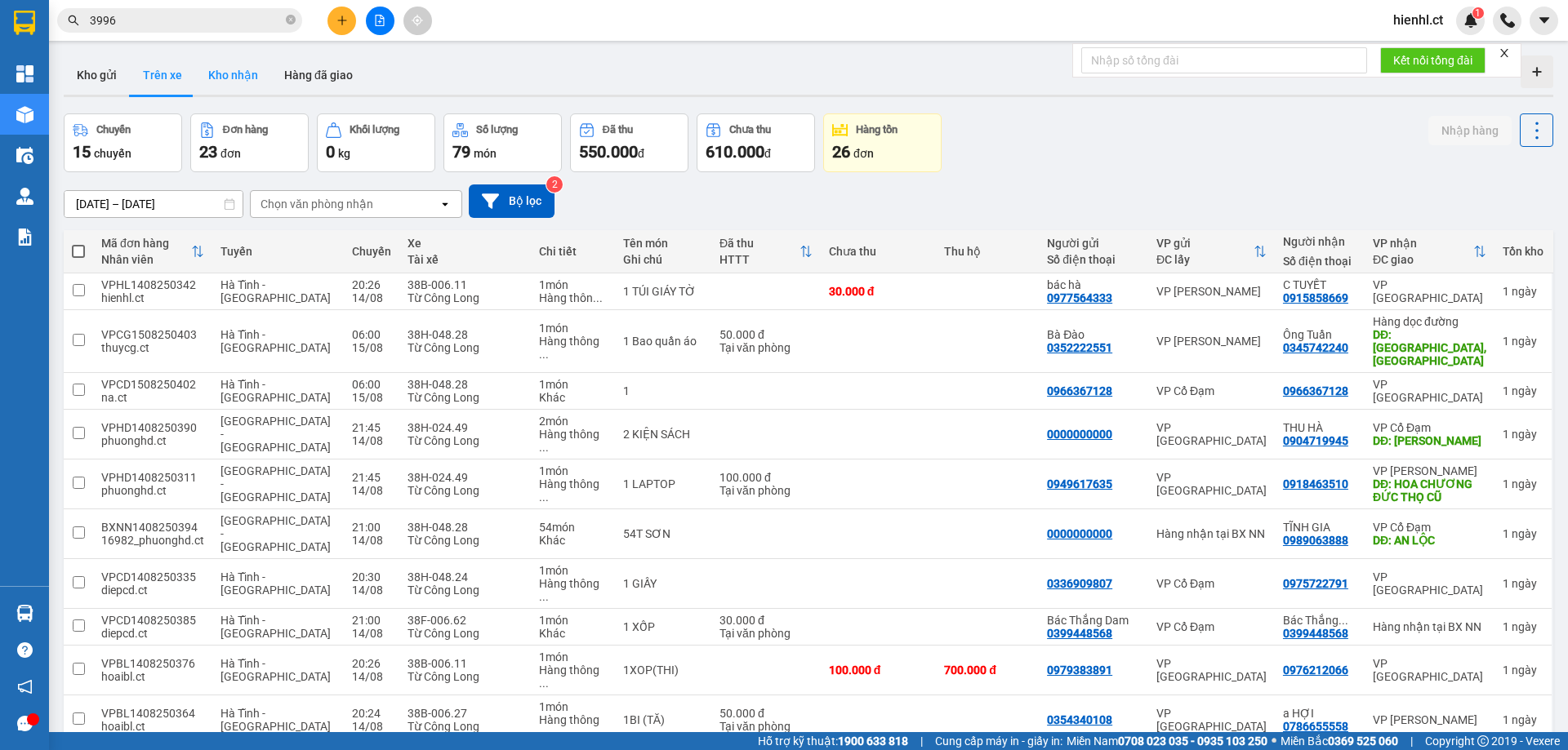
click at [229, 77] on button "Kho nhận" at bounding box center [233, 75] width 76 height 39
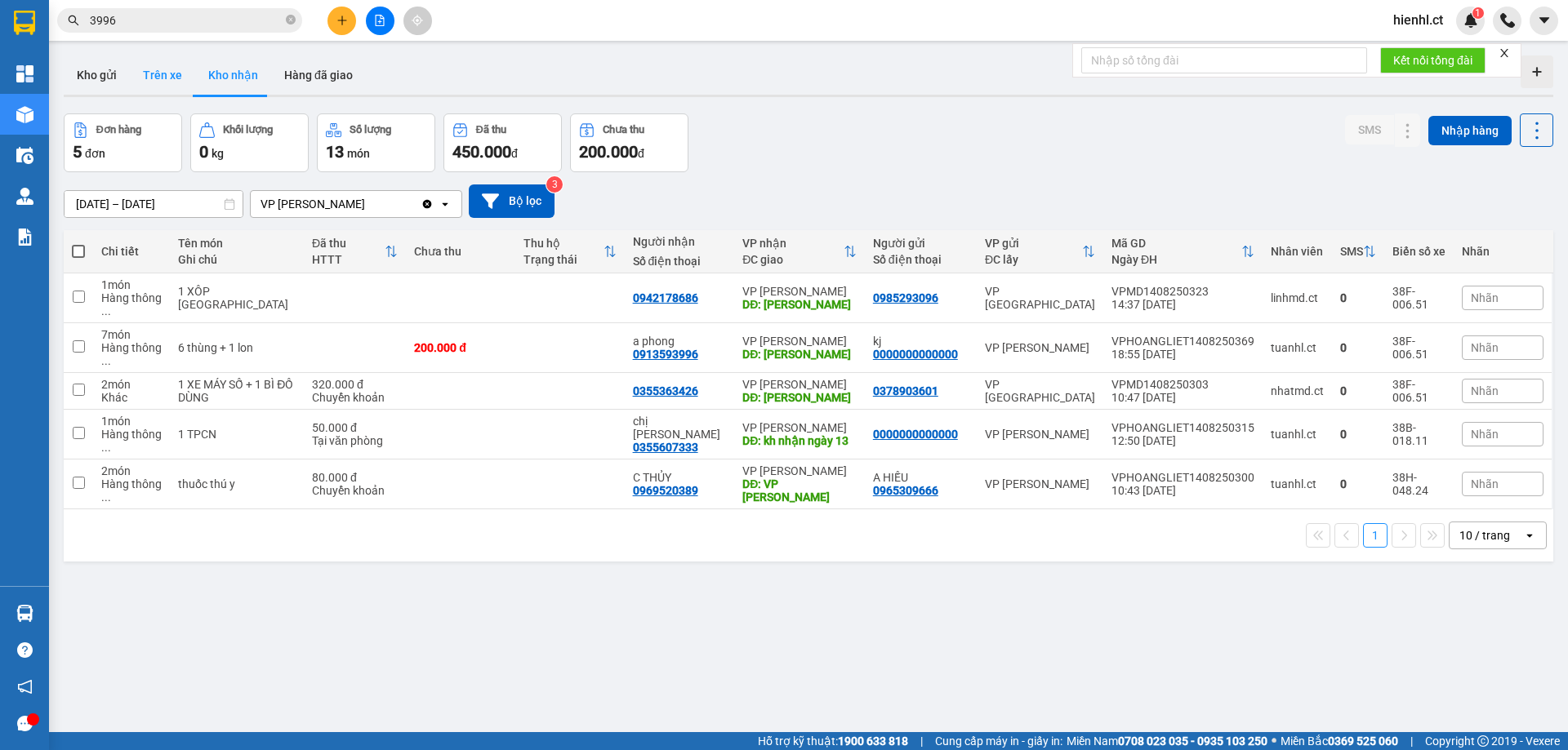
click at [161, 75] on button "Trên xe" at bounding box center [162, 75] width 66 height 39
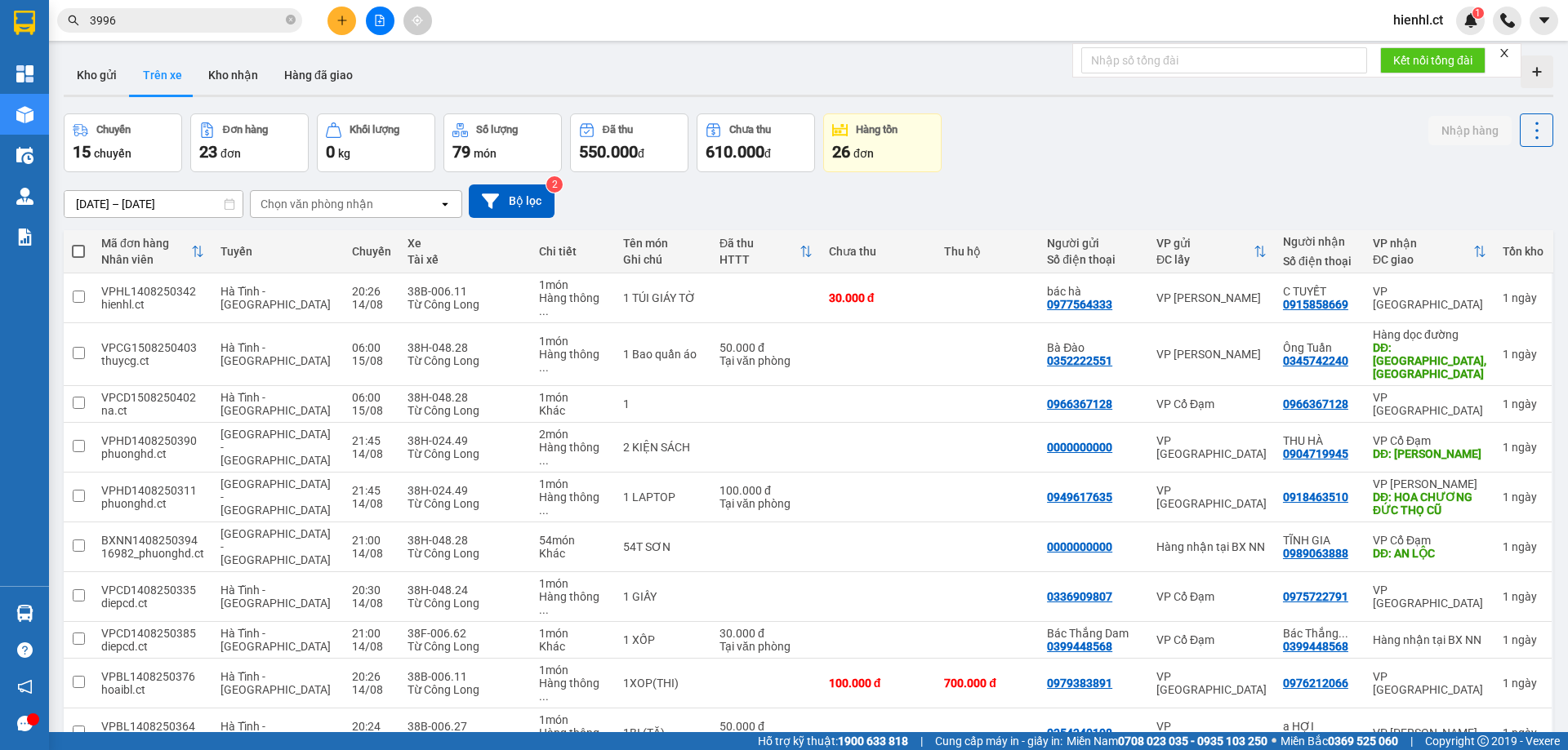
click at [159, 15] on input "3996" at bounding box center [185, 20] width 192 height 18
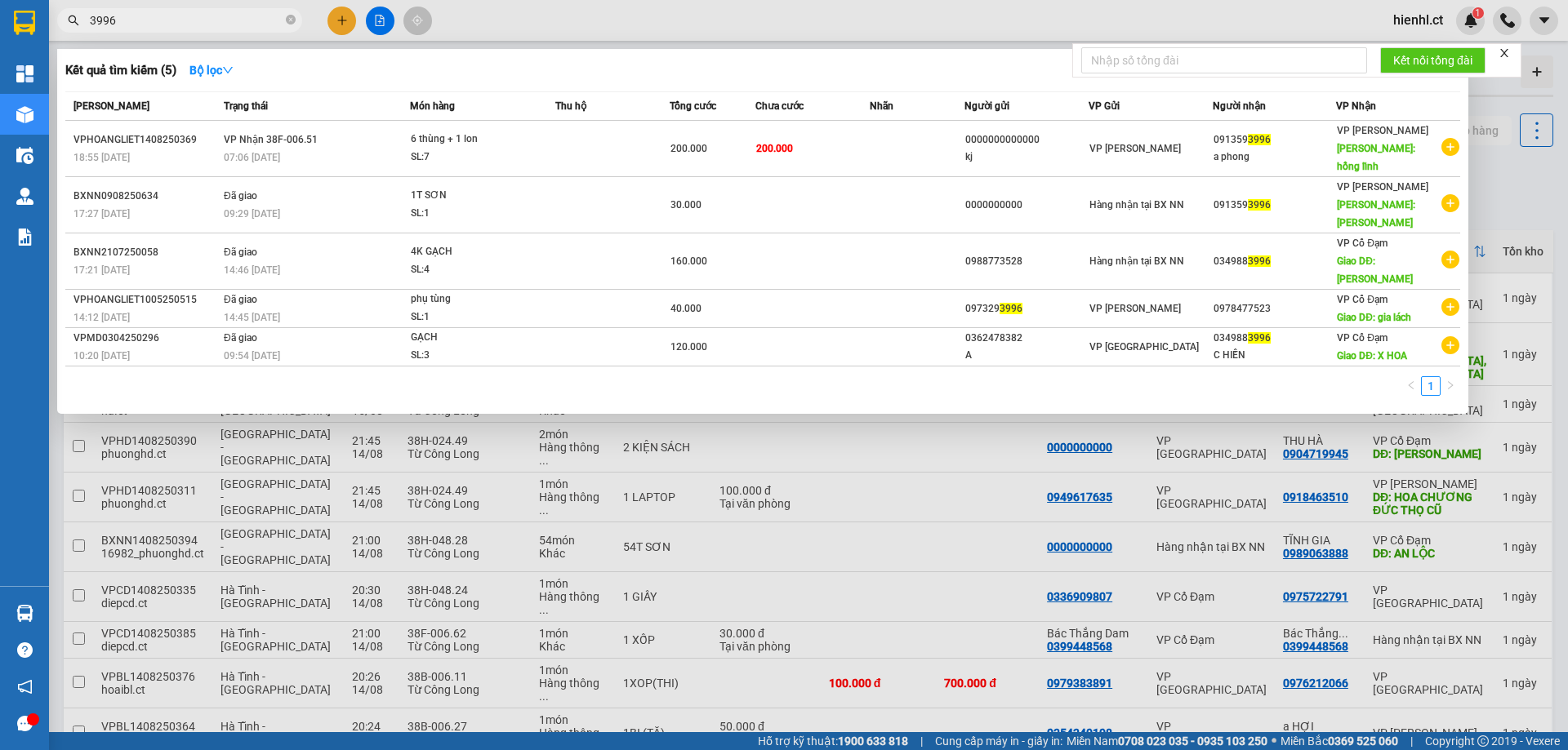
click at [547, 23] on div at bounding box center [784, 375] width 1568 height 750
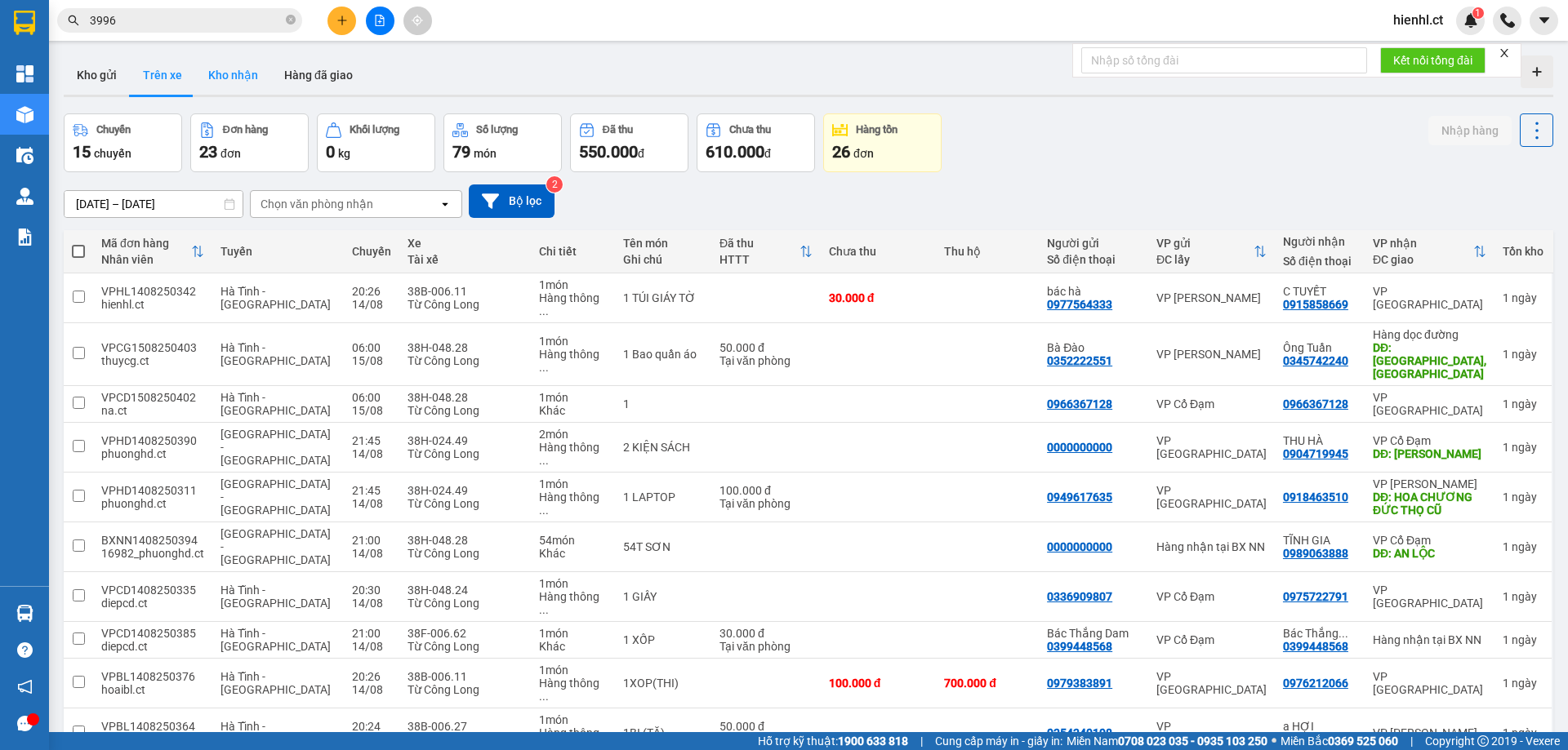
click at [238, 72] on button "Kho nhận" at bounding box center [233, 75] width 76 height 39
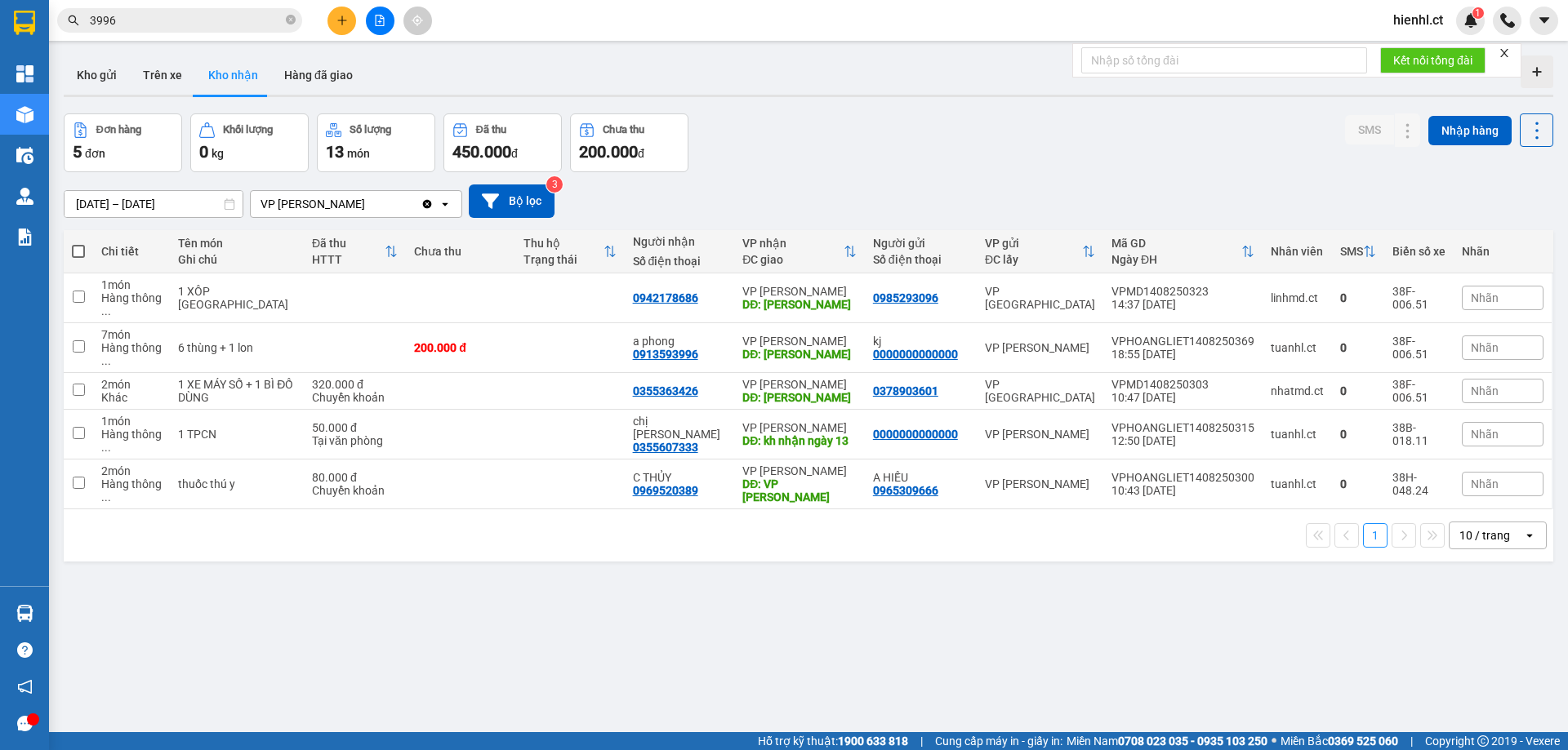
click at [170, 16] on input "3996" at bounding box center [185, 20] width 192 height 18
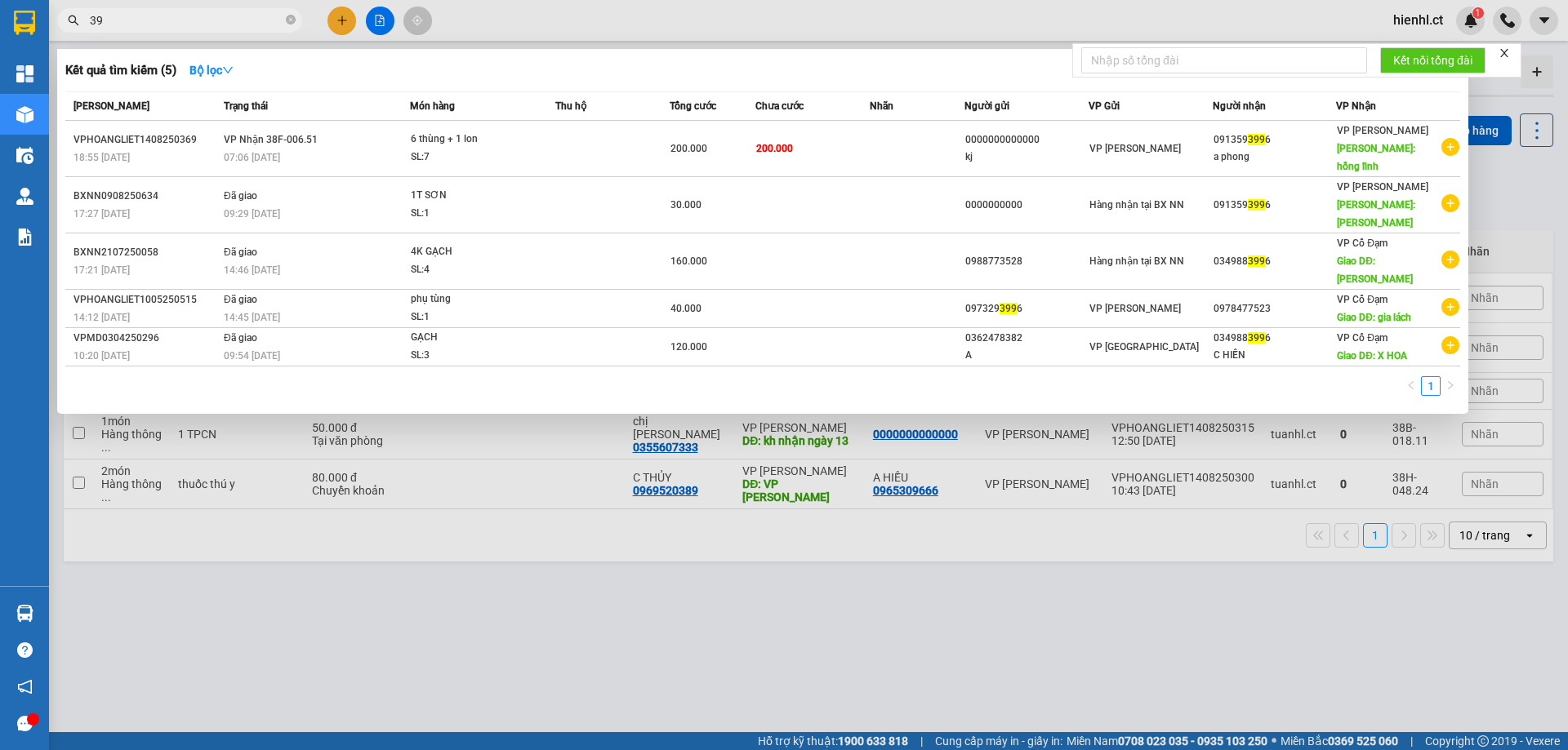
type input "3"
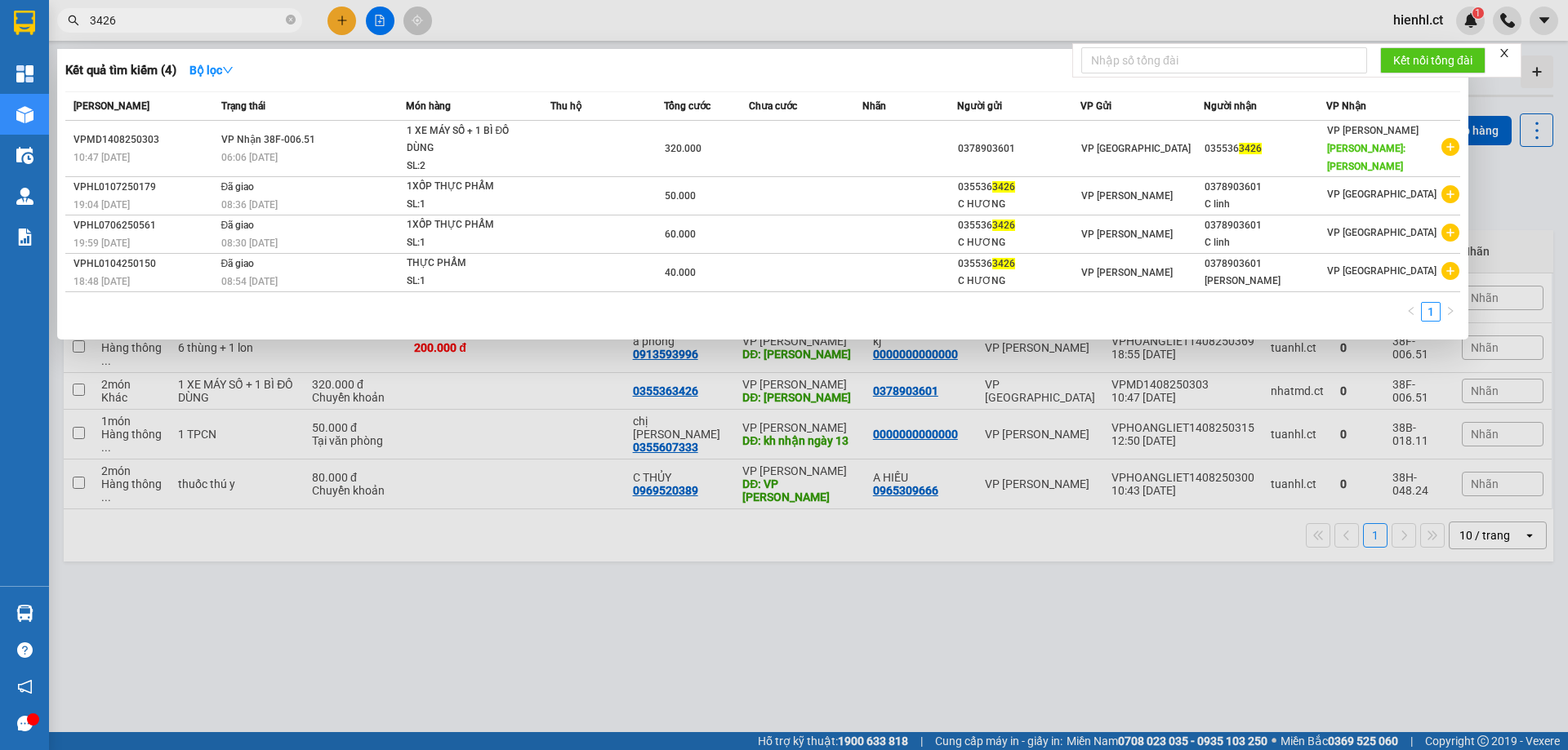
type input "3426"
click at [1316, 17] on div at bounding box center [784, 375] width 1568 height 750
